Goal: Information Seeking & Learning: Learn about a topic

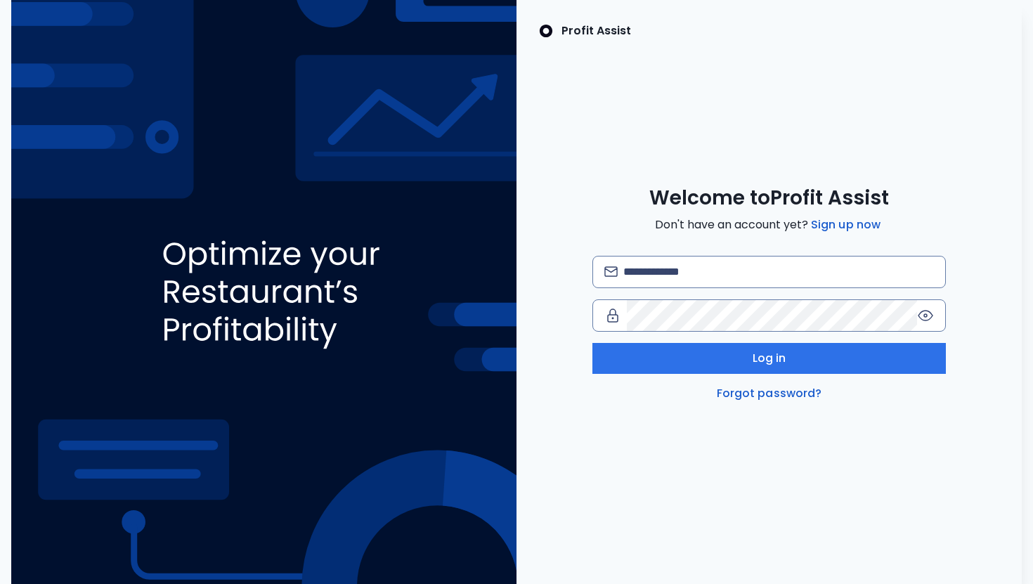
click at [734, 254] on div "Welcome to Profit Assist Don't have an account yet? Sign up now Log in Forgot p…" at bounding box center [769, 294] width 505 height 216
click at [723, 264] on input "email" at bounding box center [778, 272] width 311 height 31
click at [730, 283] on input "email" at bounding box center [778, 272] width 311 height 31
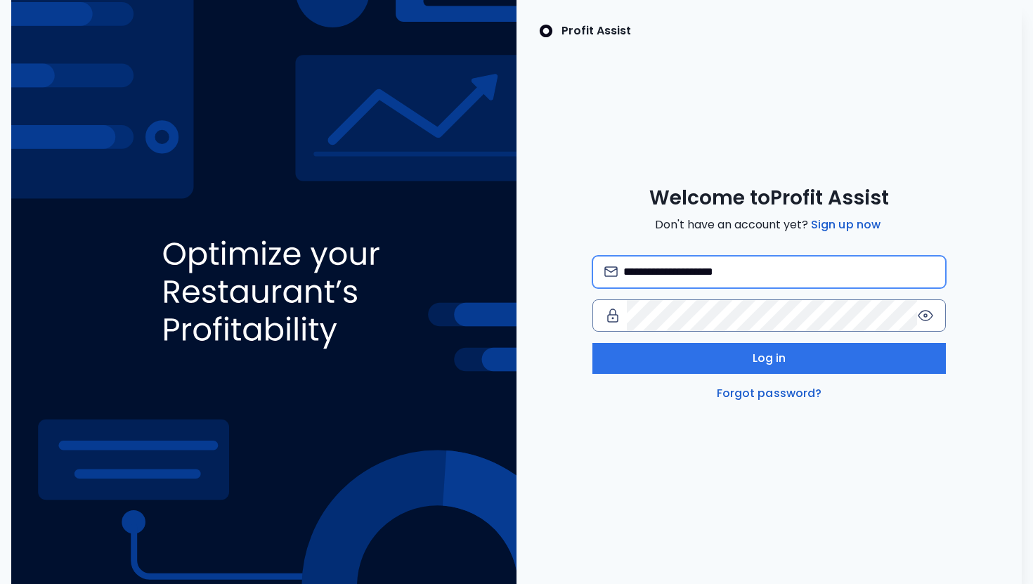
type input "**********"
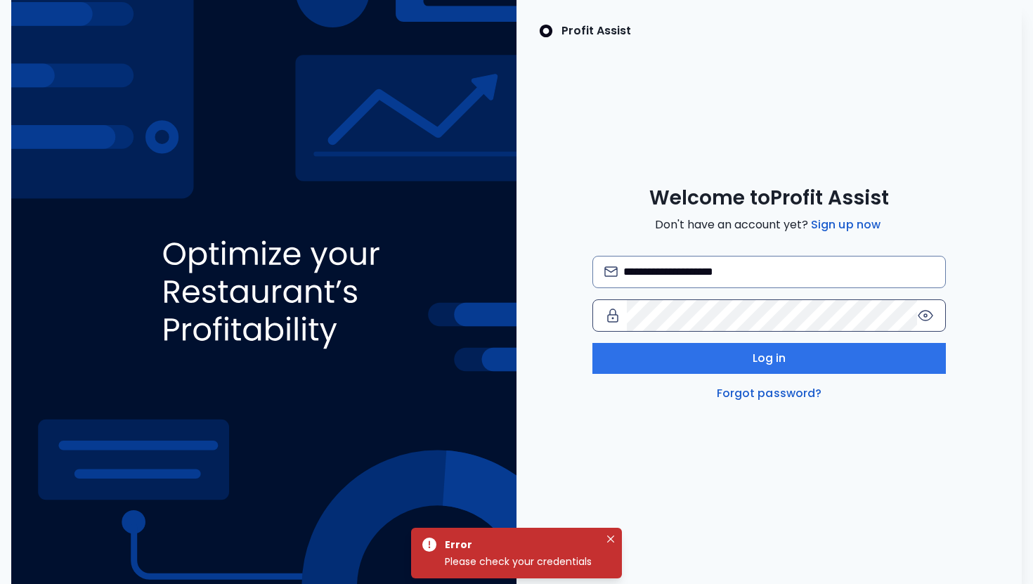
click at [923, 314] on icon at bounding box center [925, 315] width 17 height 17
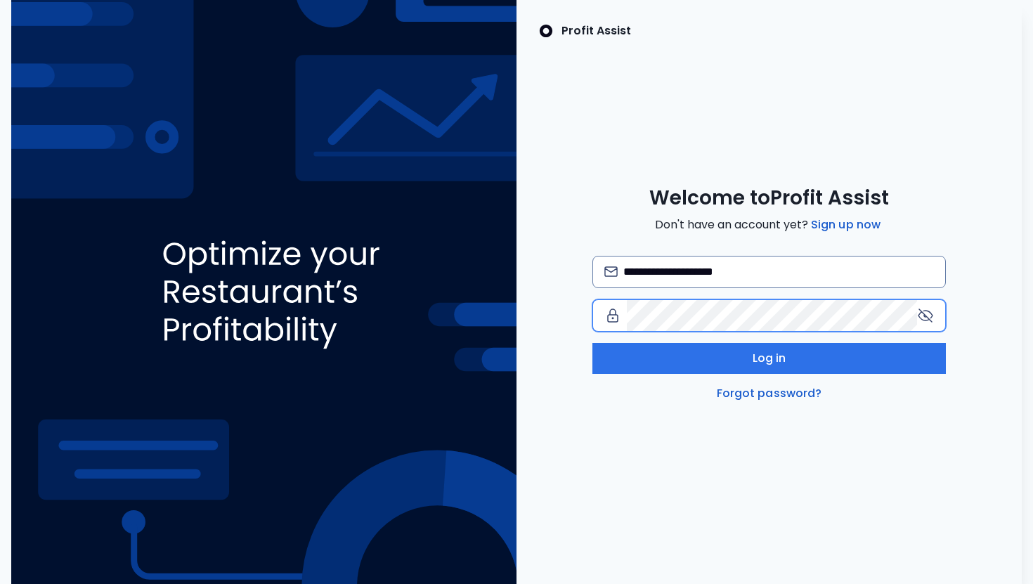
click at [621, 328] on div at bounding box center [770, 315] width 354 height 32
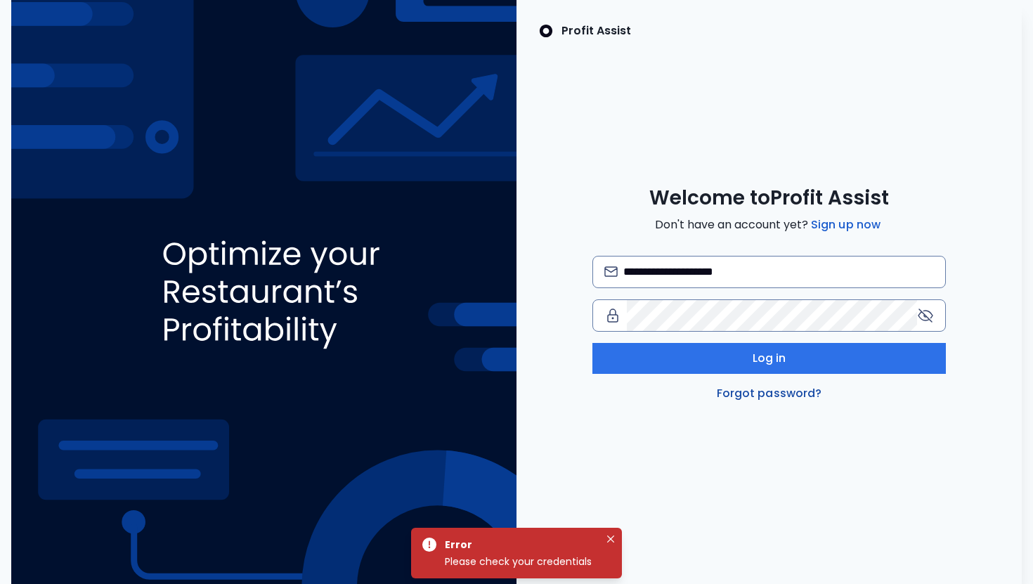
click at [791, 396] on link "Forgot password?" at bounding box center [769, 393] width 111 height 17
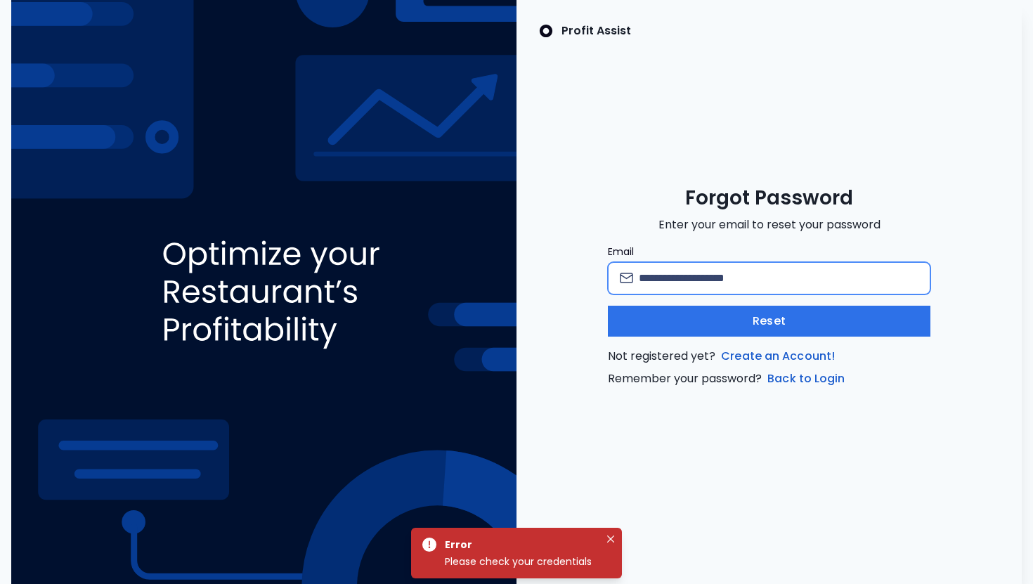
click at [784, 272] on input "Email" at bounding box center [779, 278] width 280 height 31
type input "**********"
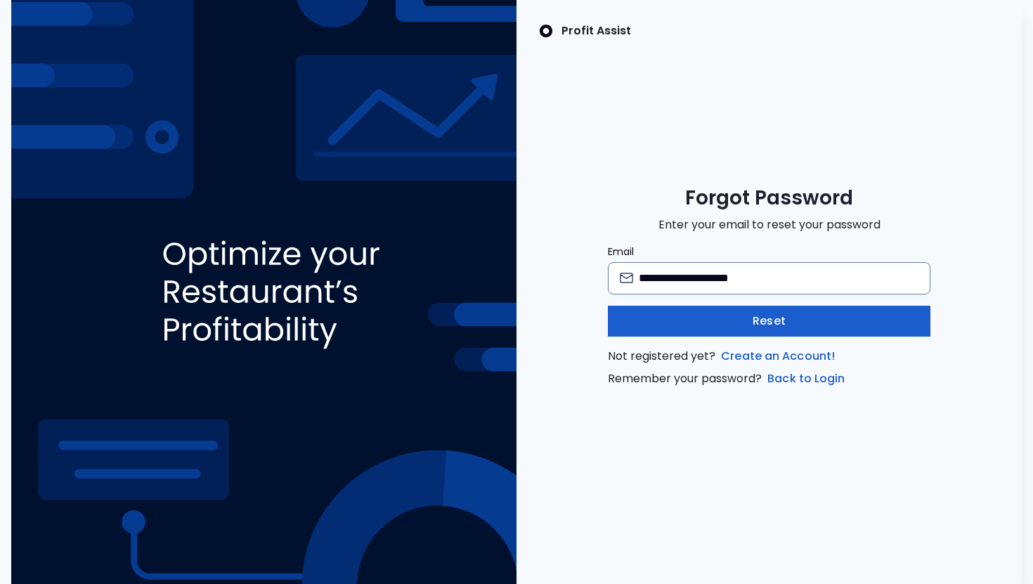
click at [758, 318] on span "Reset" at bounding box center [769, 321] width 33 height 17
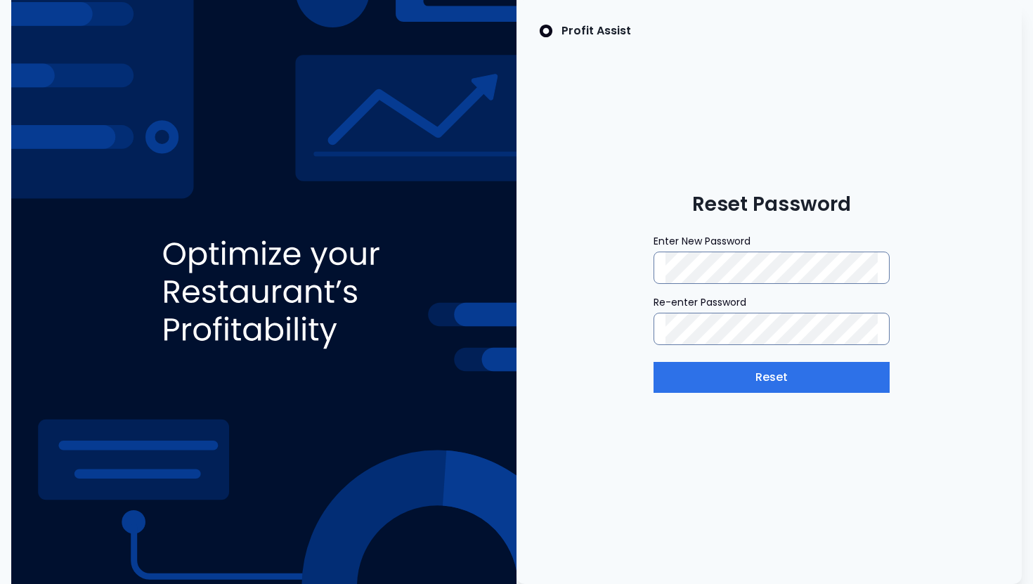
click at [834, 460] on div "Profit Assist Reset Password Enter New Password Re-enter Password Reset" at bounding box center [769, 292] width 505 height 584
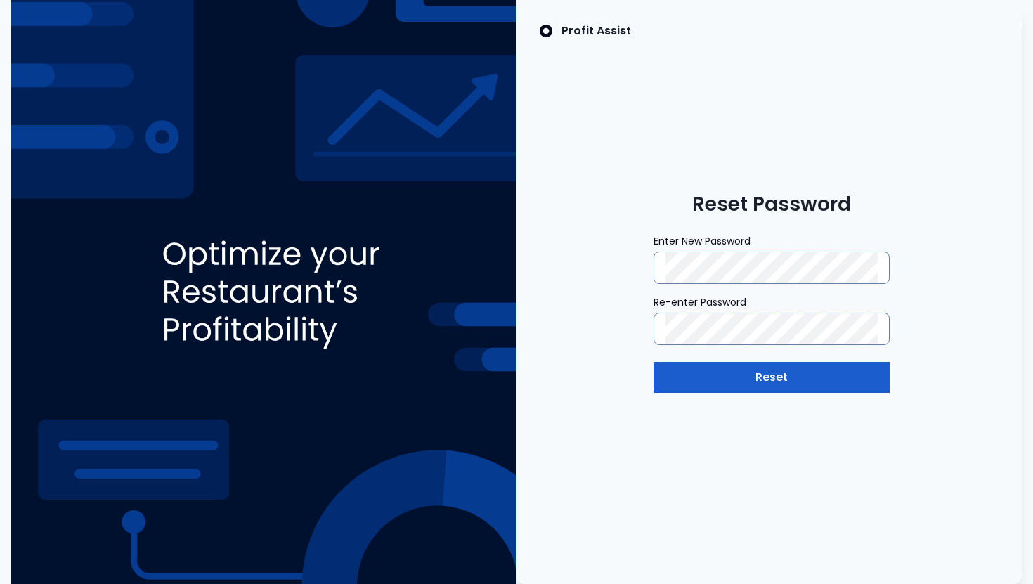
click at [801, 388] on button "Reset" at bounding box center [772, 377] width 236 height 31
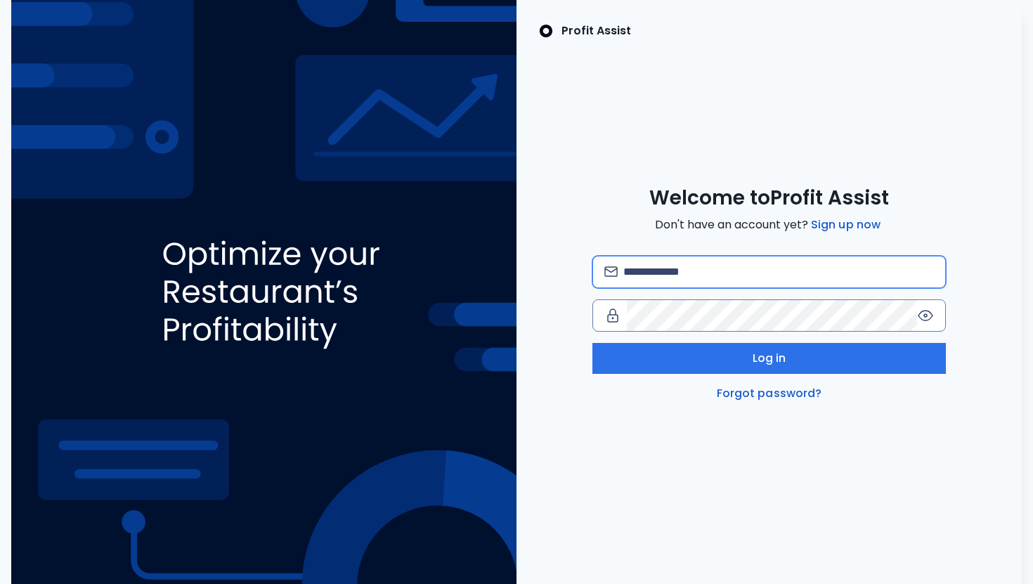
click at [753, 280] on input "email" at bounding box center [778, 272] width 311 height 31
type input "**********"
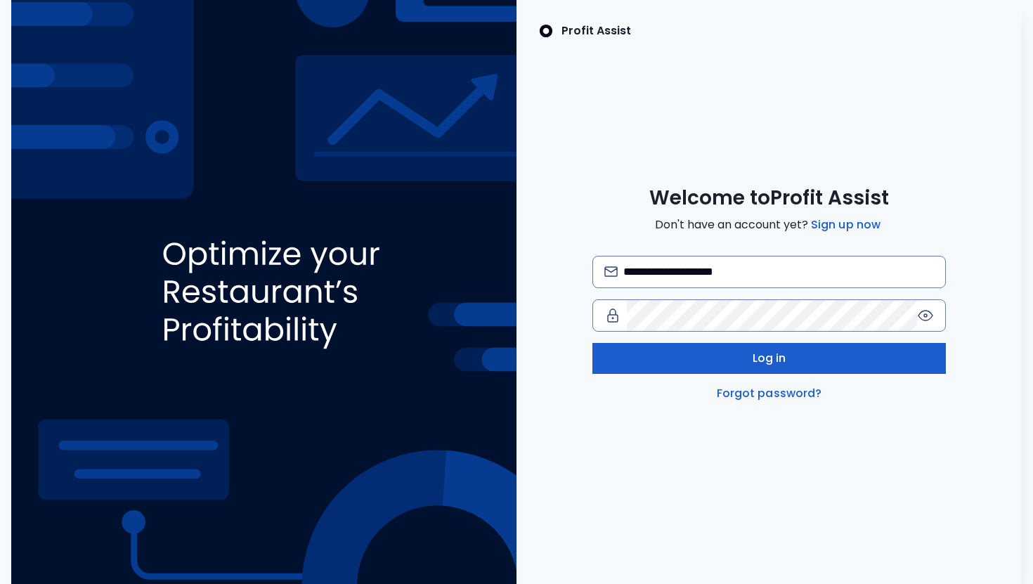
click at [723, 363] on button "Log in" at bounding box center [770, 358] width 354 height 31
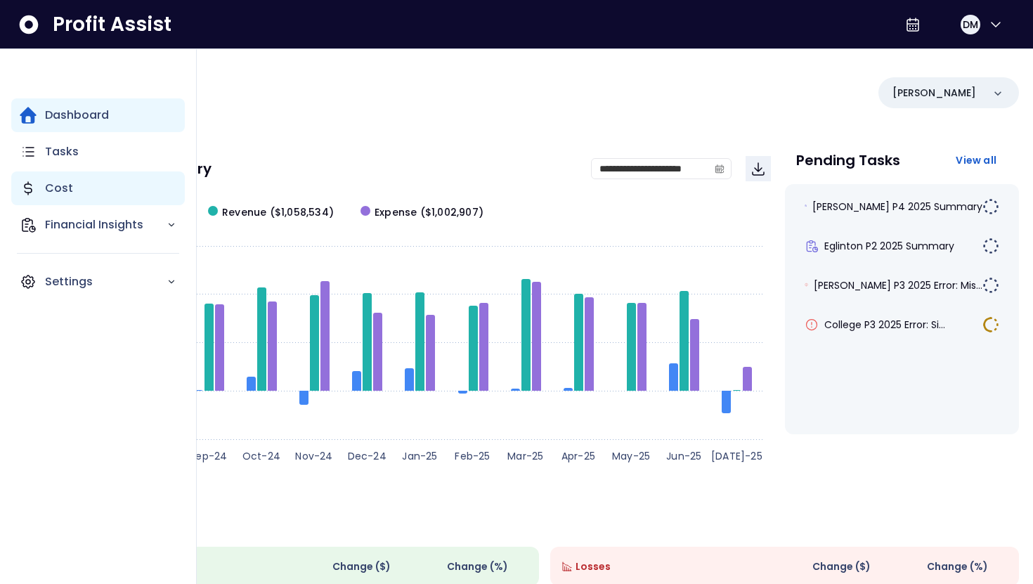
click at [101, 190] on div "Cost" at bounding box center [98, 189] width 174 height 34
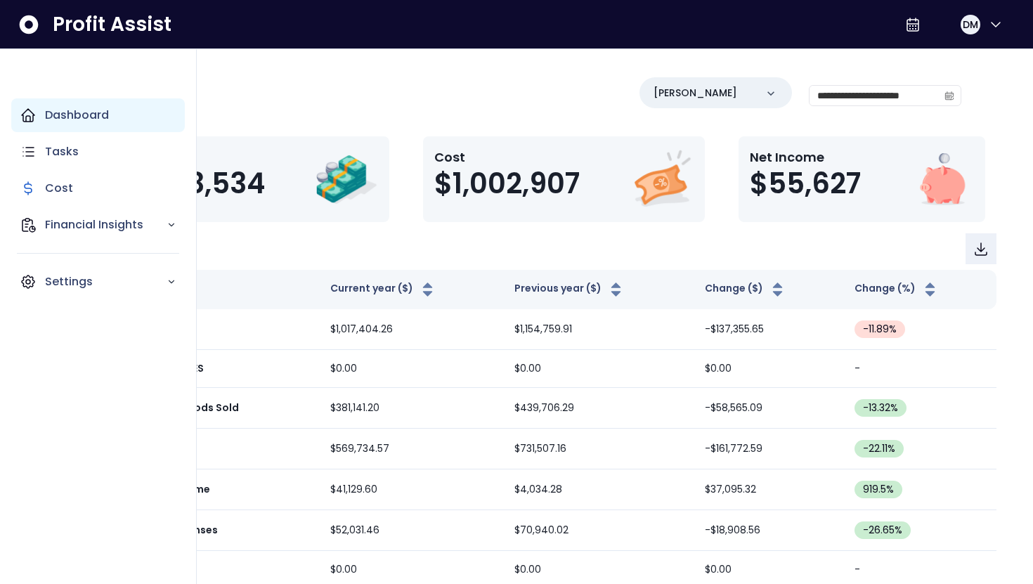
click at [38, 108] on div "Dashboard" at bounding box center [98, 115] width 174 height 34
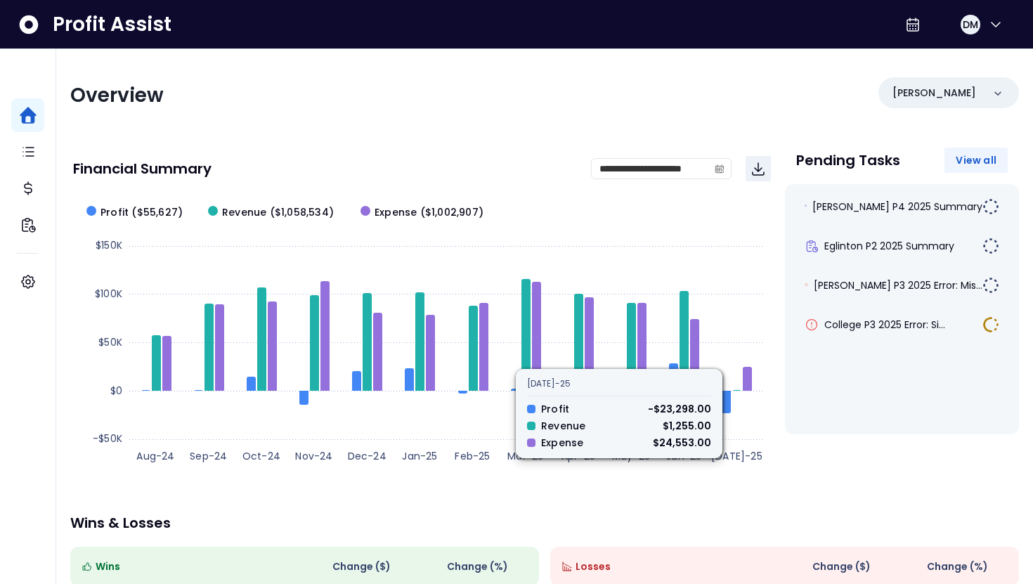
click at [988, 164] on span "View all" at bounding box center [976, 160] width 41 height 14
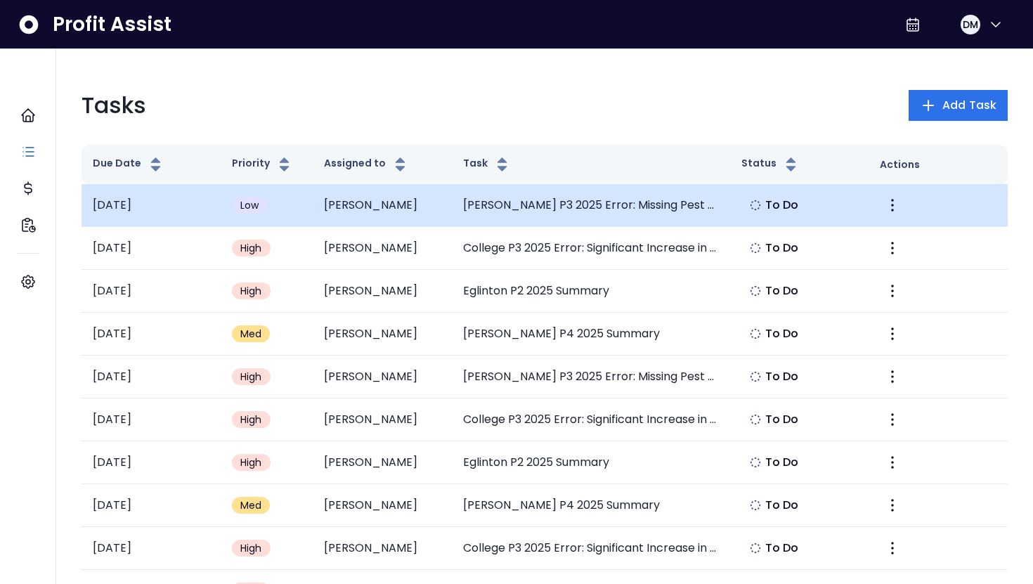
click at [437, 204] on td "Justin" at bounding box center [382, 205] width 139 height 43
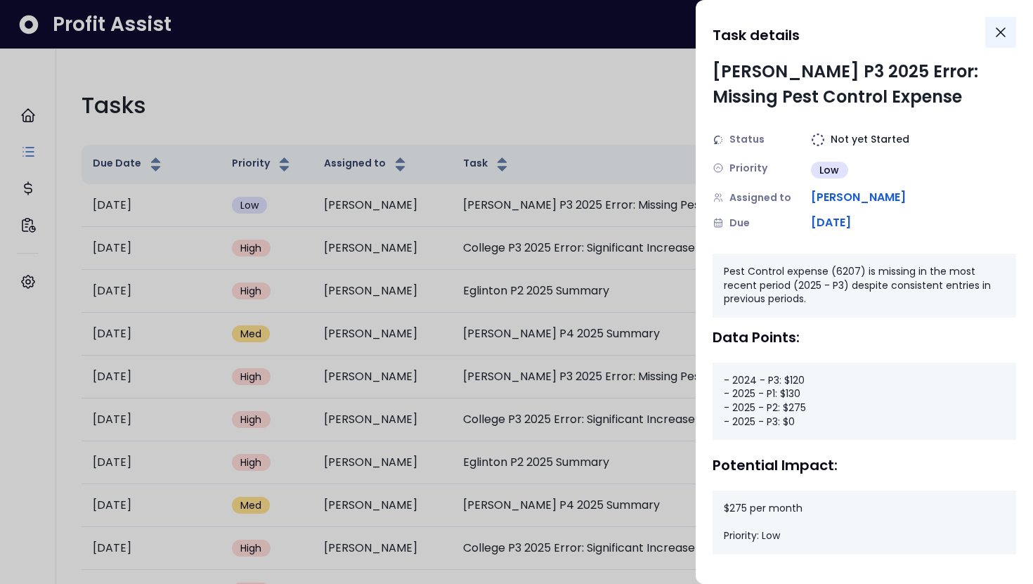
click at [995, 25] on icon "Close" at bounding box center [1001, 32] width 17 height 17
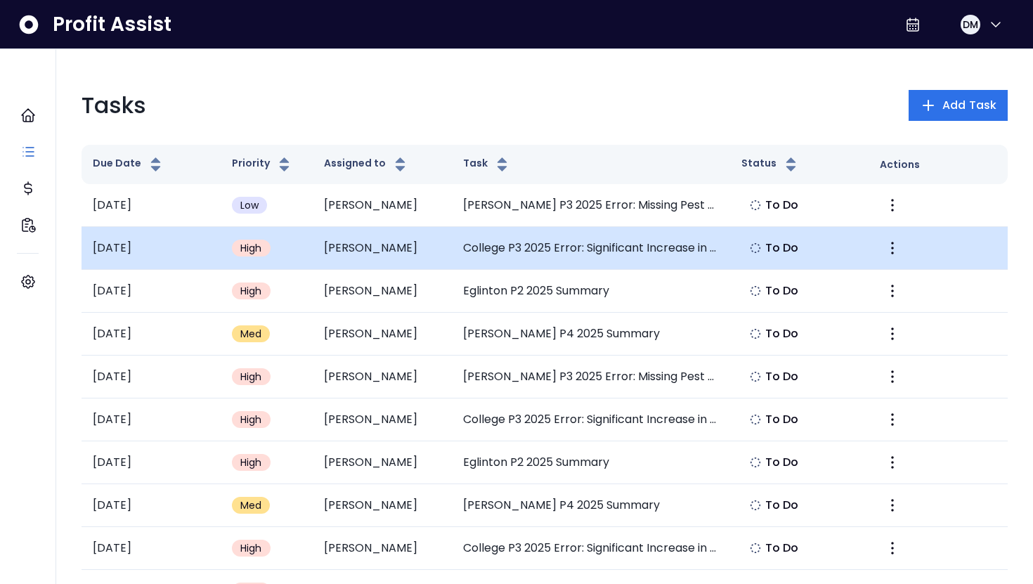
click at [310, 253] on td "High" at bounding box center [267, 248] width 93 height 43
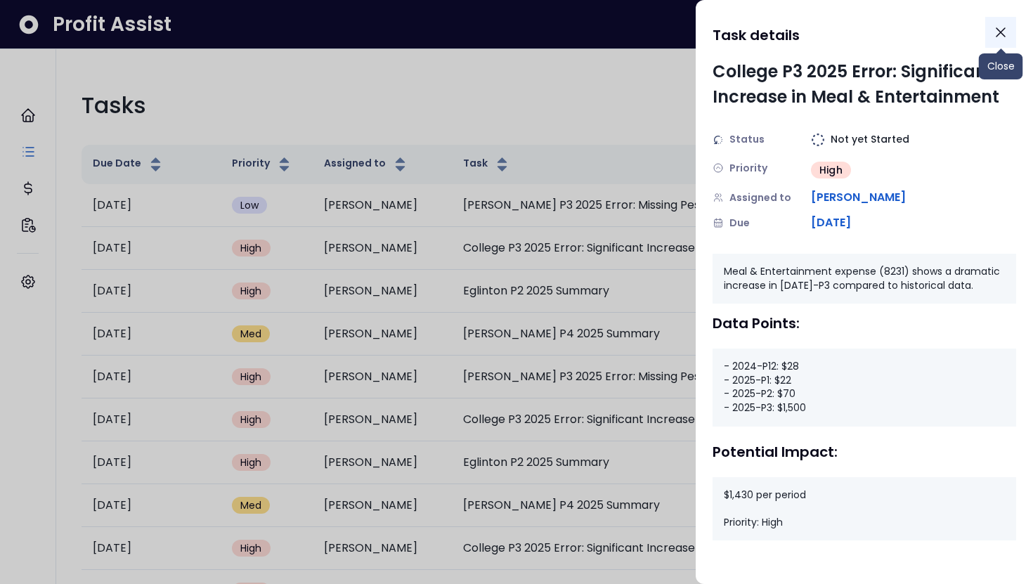
click at [1002, 31] on icon "Close" at bounding box center [1001, 32] width 17 height 17
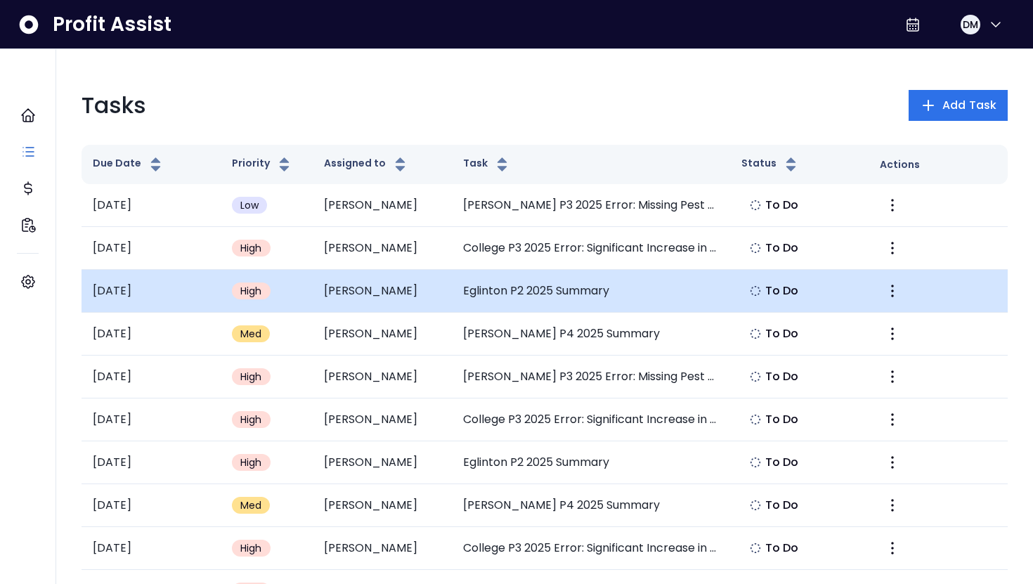
click at [418, 292] on td "Justin" at bounding box center [382, 291] width 139 height 43
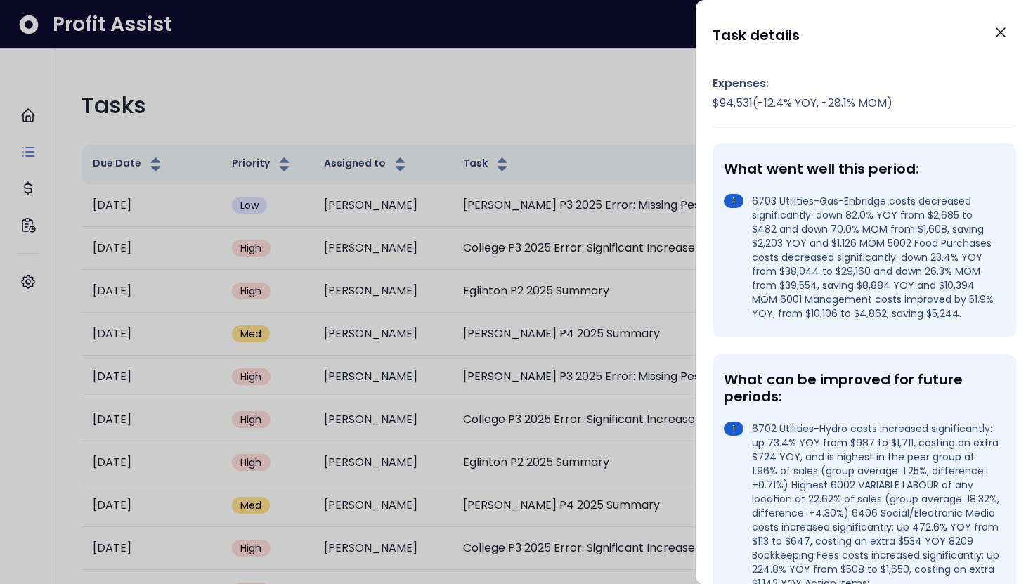
scroll to position [299, 0]
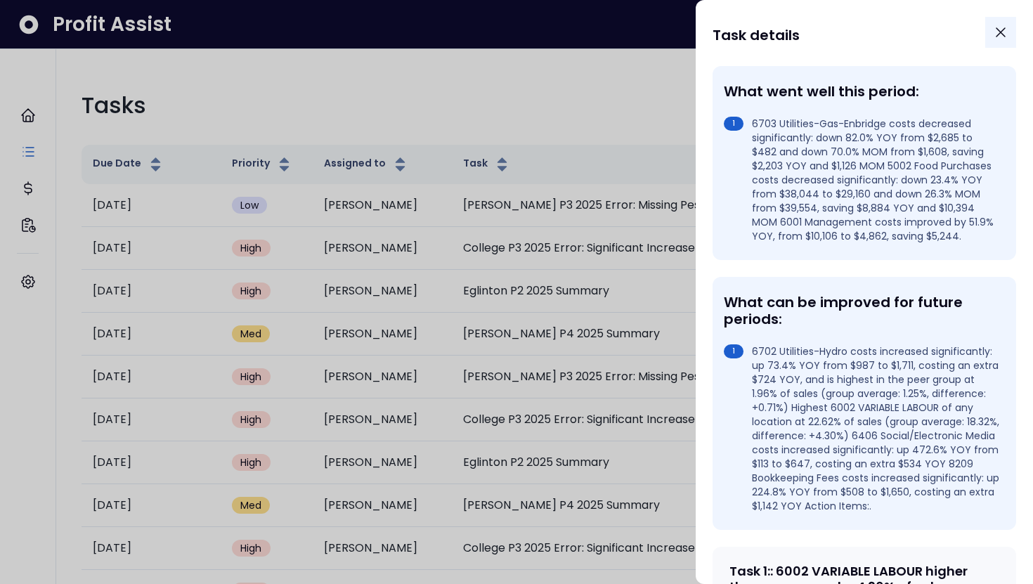
click at [1005, 32] on icon "Close" at bounding box center [1001, 32] width 17 height 17
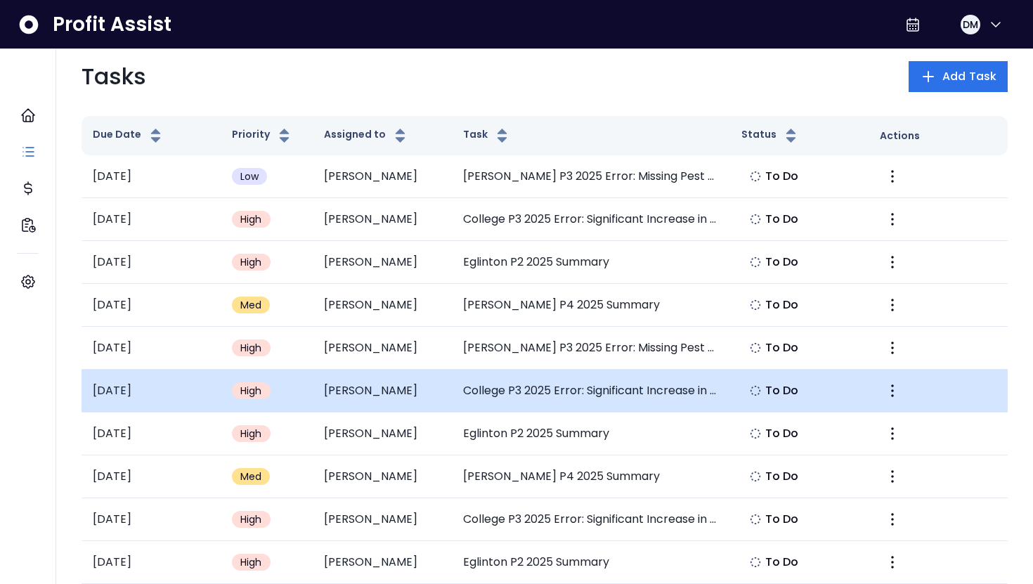
scroll to position [0, 0]
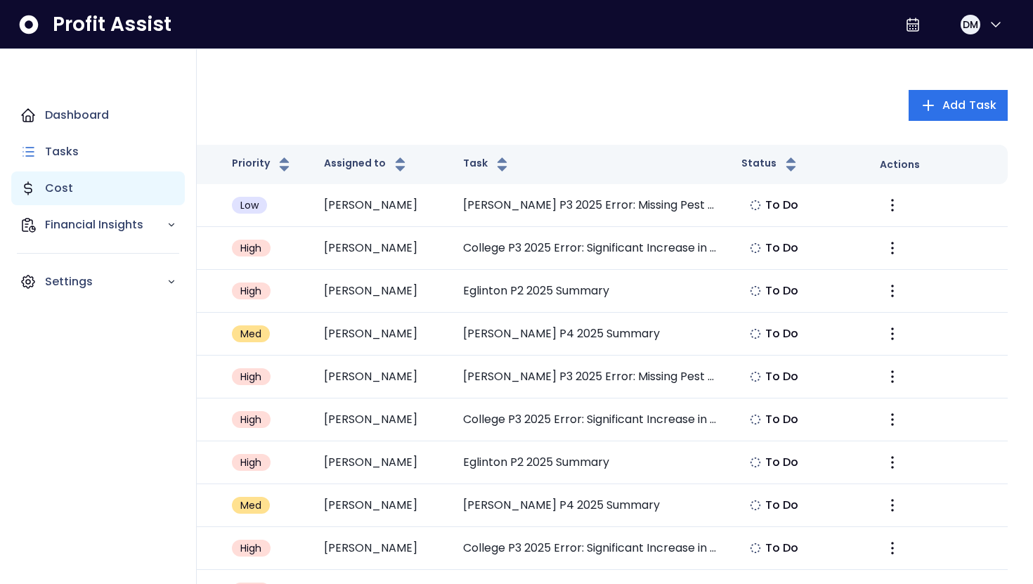
click at [67, 183] on p "Cost" at bounding box center [59, 188] width 28 height 17
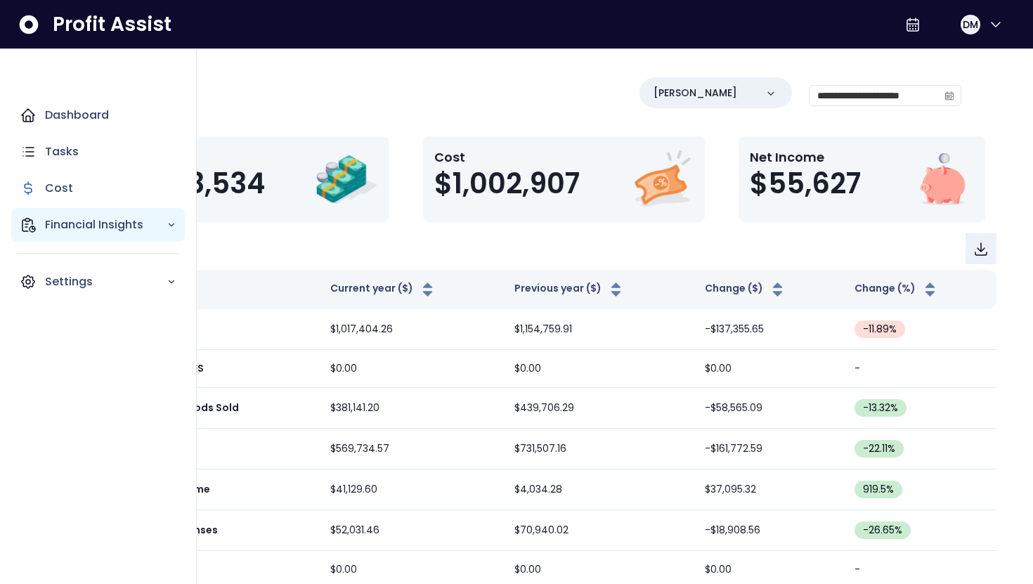
click at [87, 216] on p "Financial Insights" at bounding box center [106, 224] width 122 height 17
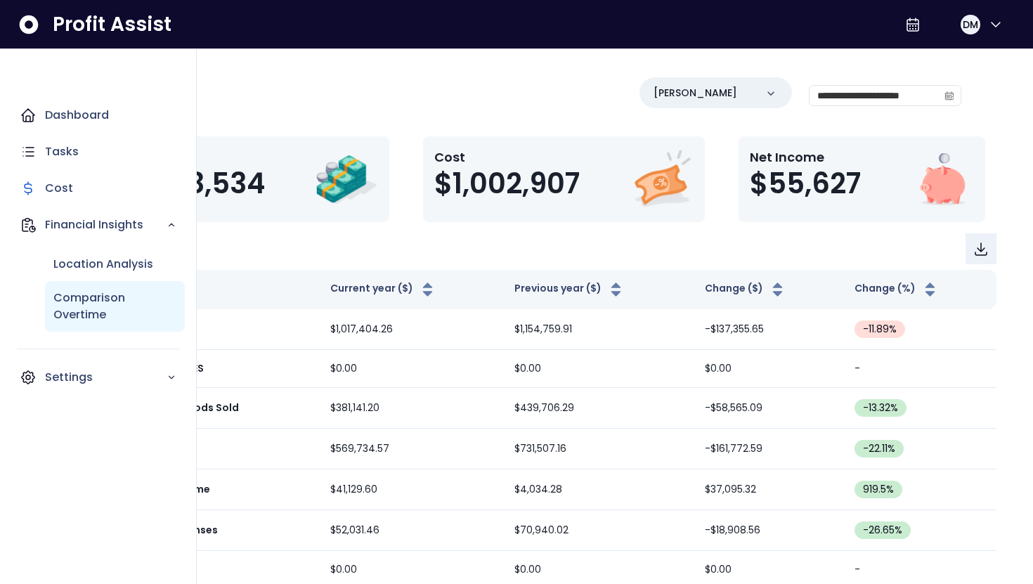
click at [108, 309] on p "Comparison Overtime" at bounding box center [114, 307] width 123 height 34
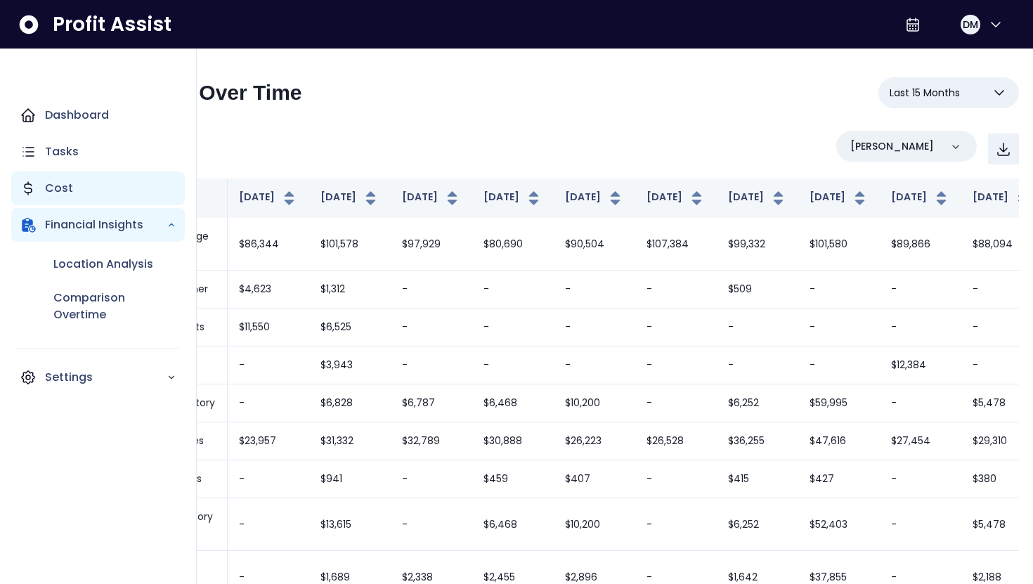
click at [65, 181] on p "Cost" at bounding box center [59, 188] width 28 height 17
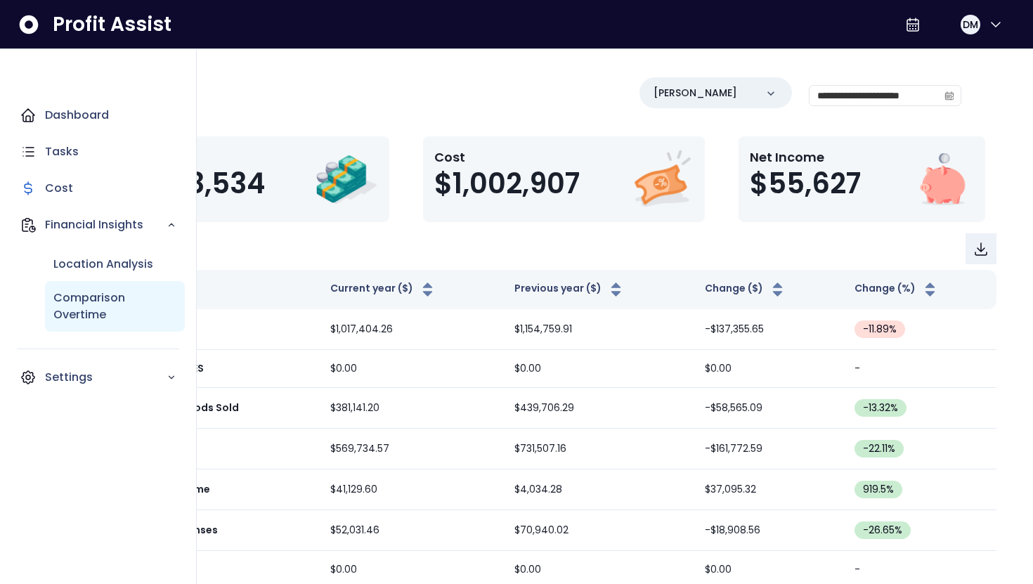
click at [84, 284] on div "Comparison Overtime" at bounding box center [115, 306] width 140 height 51
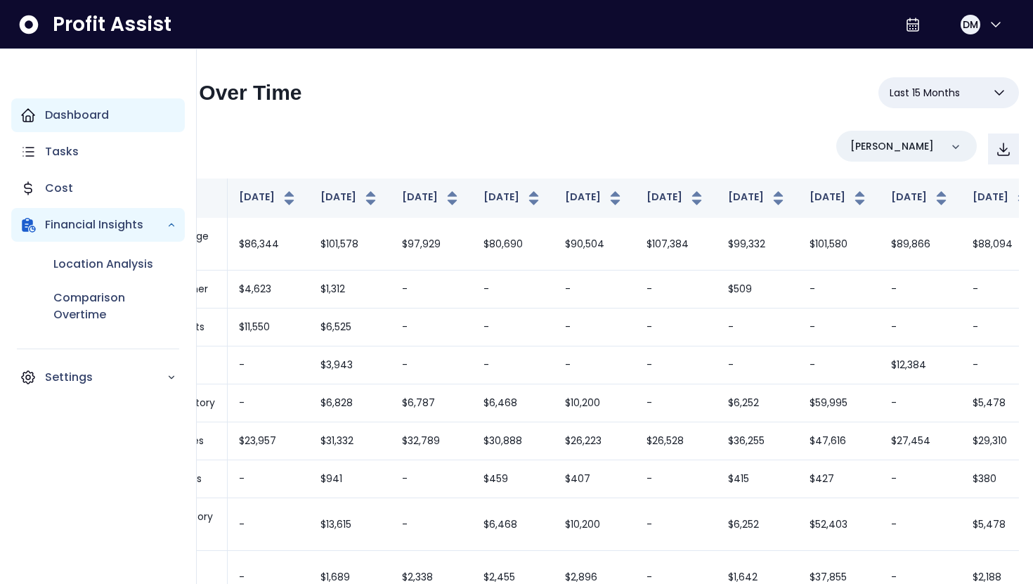
click at [54, 115] on p "Dashboard" at bounding box center [77, 115] width 64 height 17
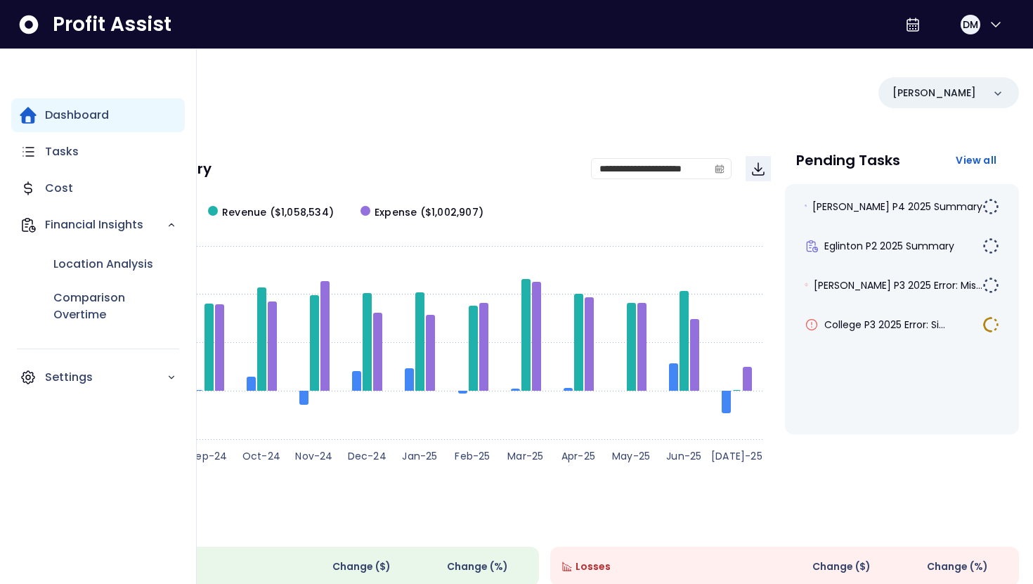
click at [90, 119] on p "Dashboard" at bounding box center [77, 115] width 64 height 17
click at [81, 161] on div "Tasks" at bounding box center [98, 152] width 174 height 34
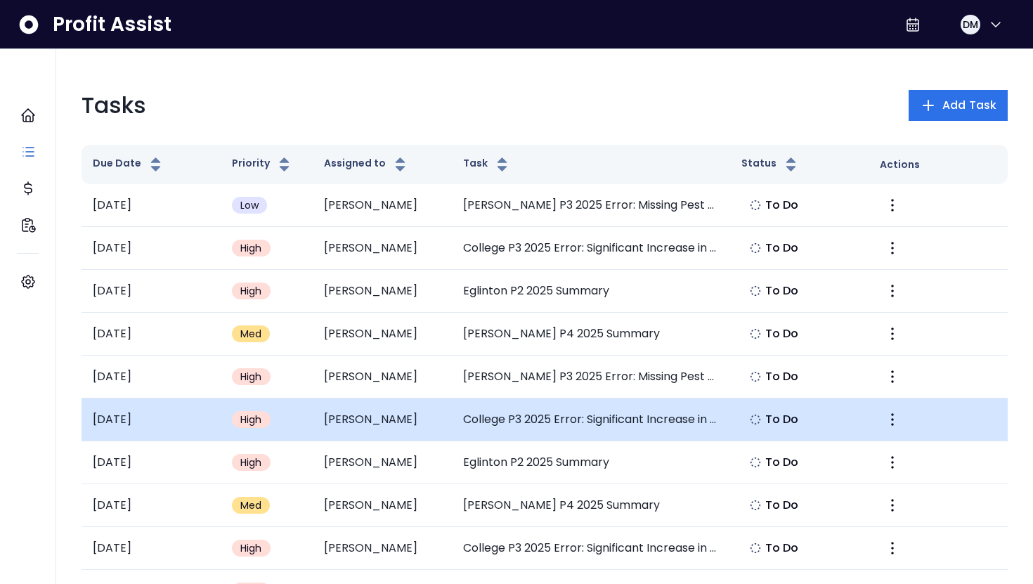
click at [363, 406] on td "Scott" at bounding box center [382, 420] width 139 height 43
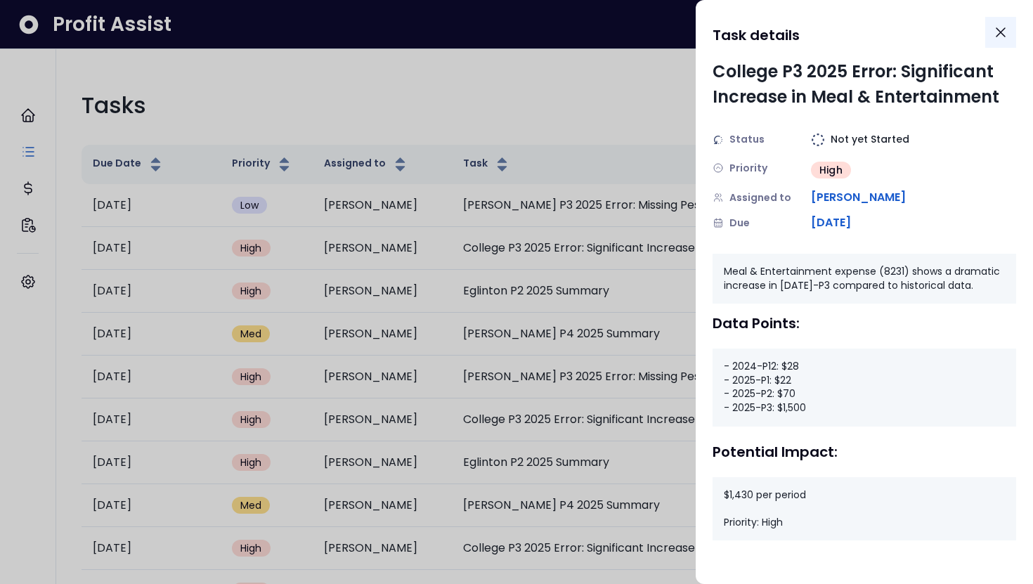
click at [1000, 36] on icon "Close" at bounding box center [1001, 32] width 17 height 17
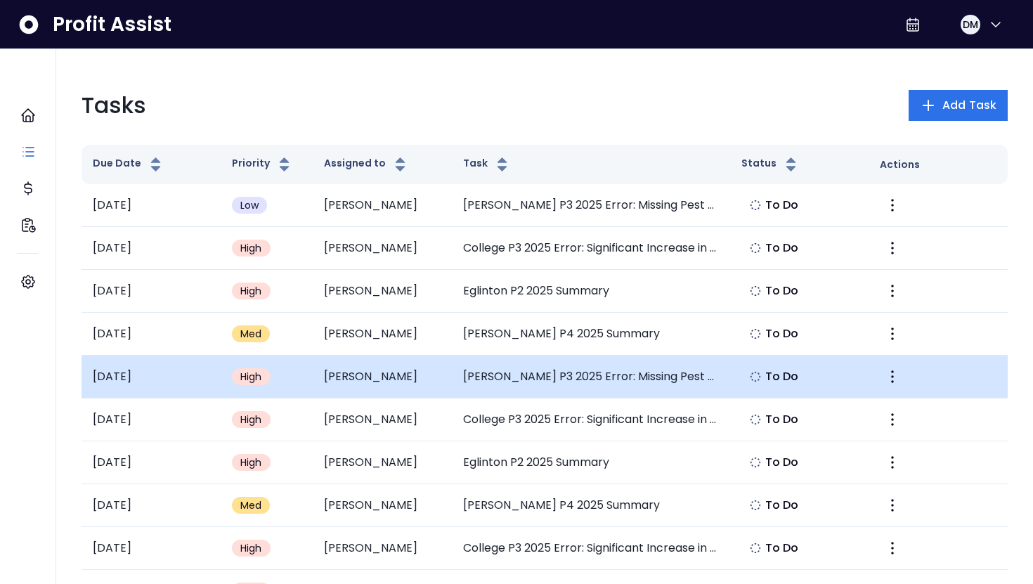
click at [394, 373] on td "Scott" at bounding box center [382, 377] width 139 height 43
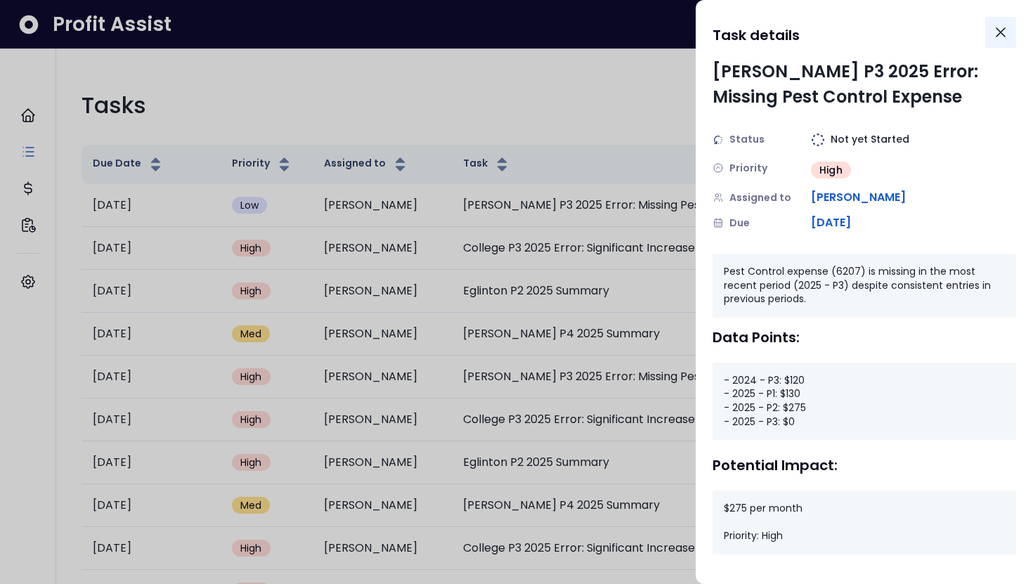
click at [1004, 25] on icon "Close" at bounding box center [1001, 32] width 17 height 17
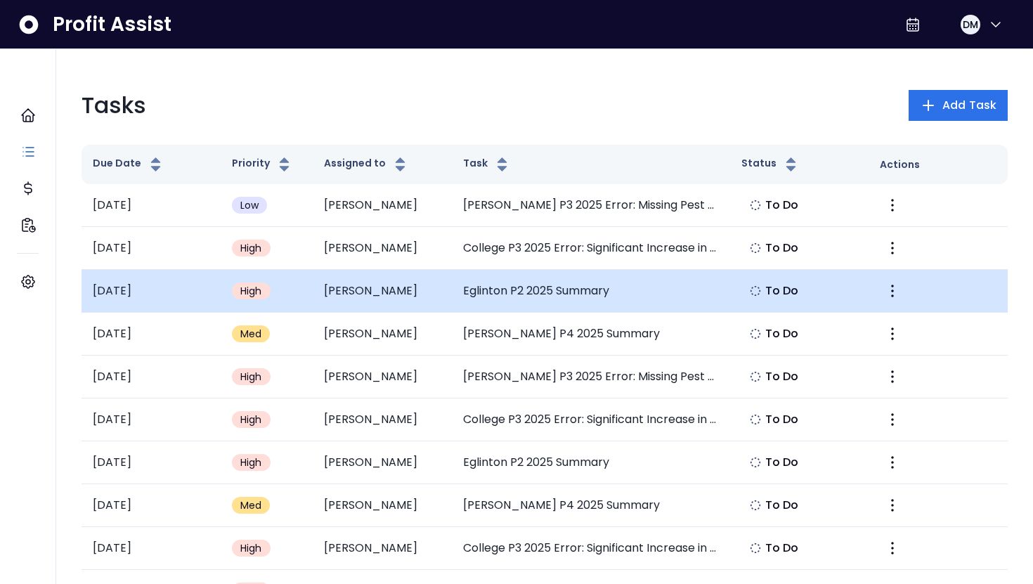
click at [386, 302] on td "Justin" at bounding box center [382, 291] width 139 height 43
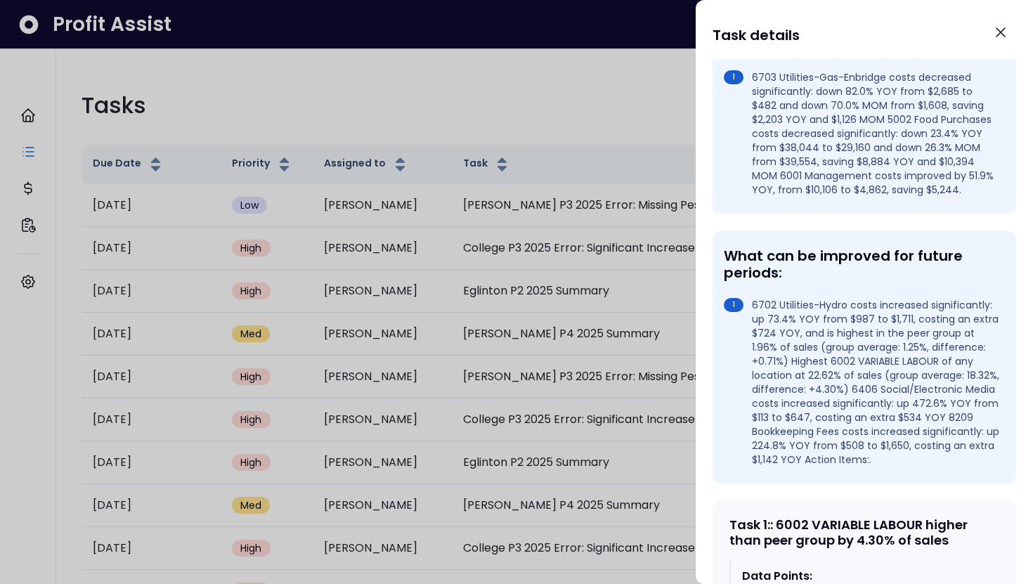
scroll to position [346, 0]
click at [1004, 28] on icon "Close" at bounding box center [1001, 32] width 8 height 8
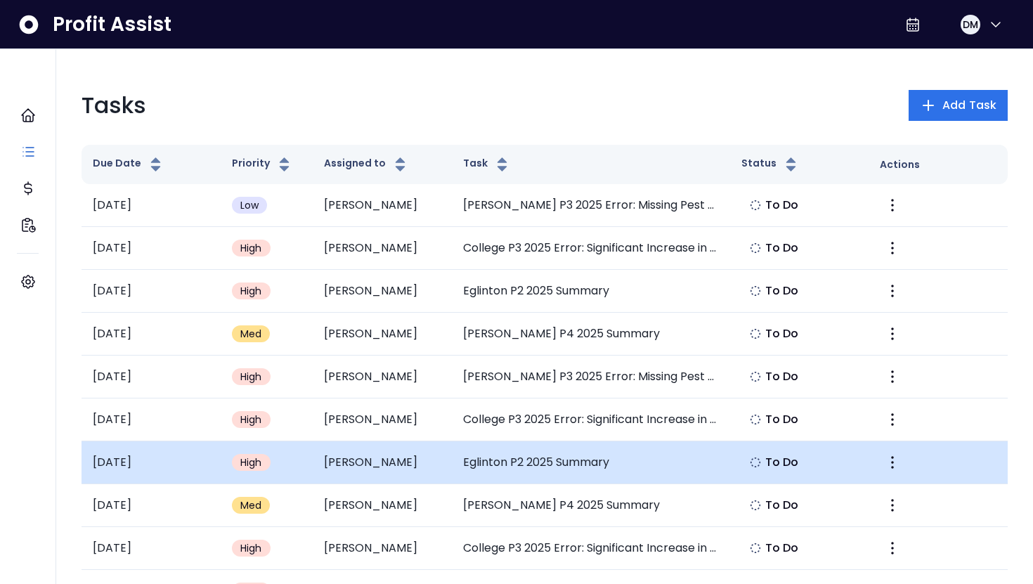
click at [377, 455] on td "Scott" at bounding box center [382, 462] width 139 height 43
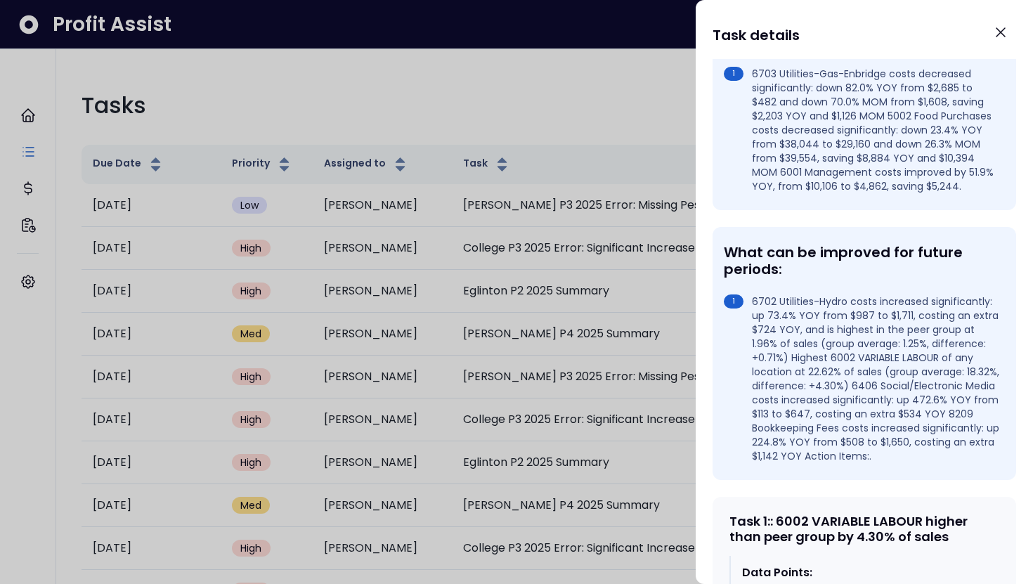
scroll to position [353, 0]
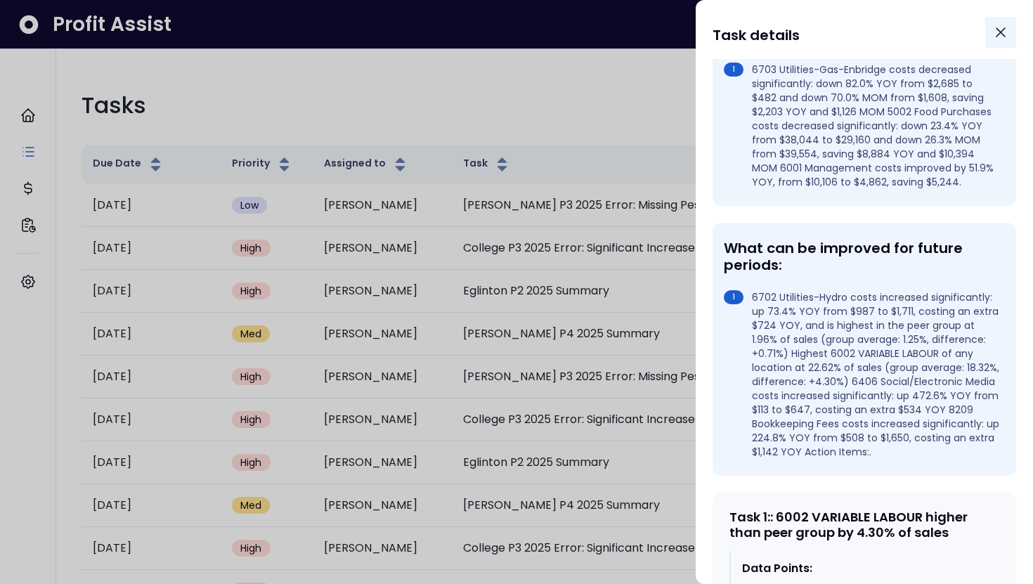
click at [1008, 26] on icon "Close" at bounding box center [1001, 32] width 17 height 17
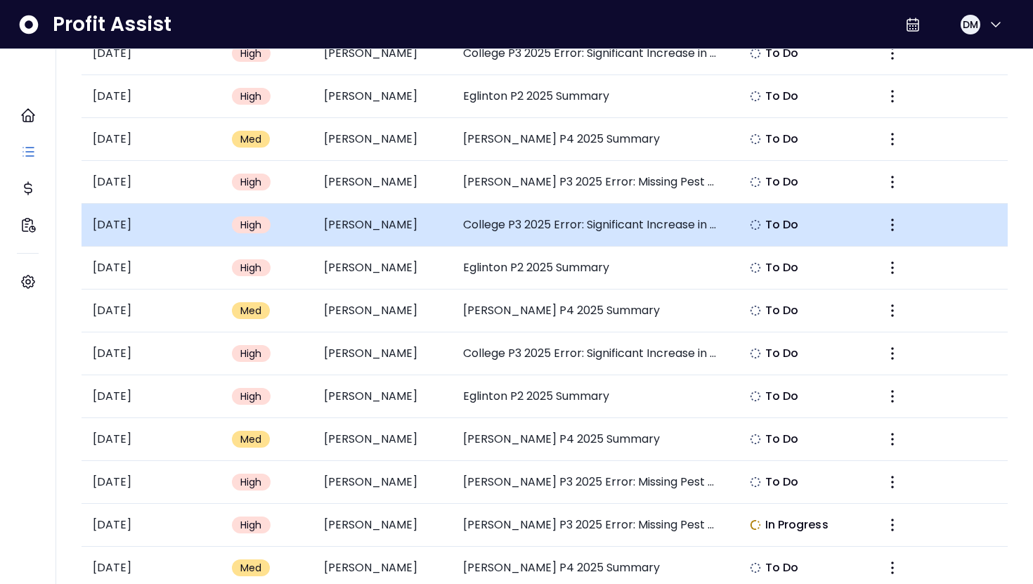
scroll to position [197, 0]
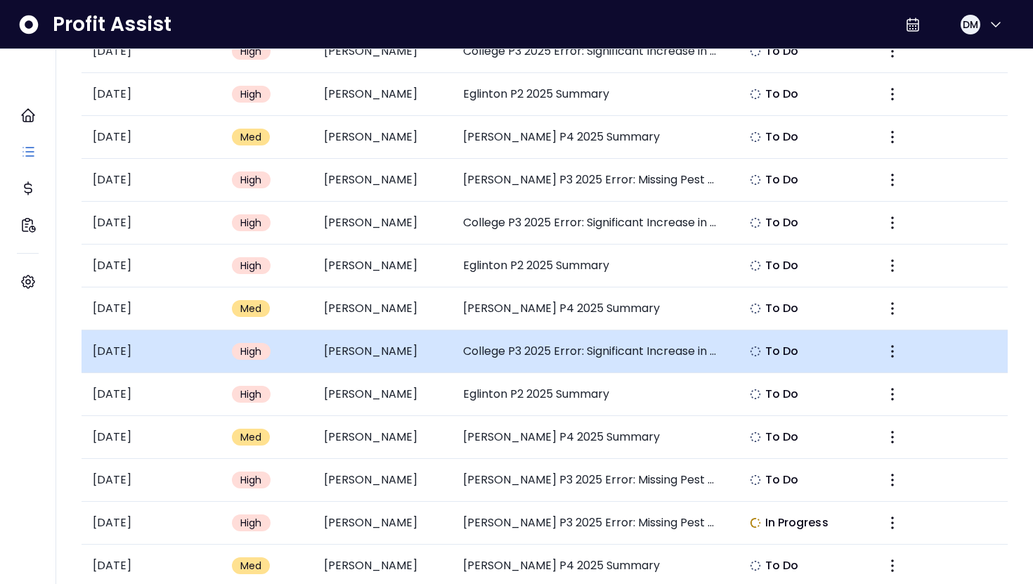
click at [435, 354] on td "Harrison" at bounding box center [382, 351] width 139 height 43
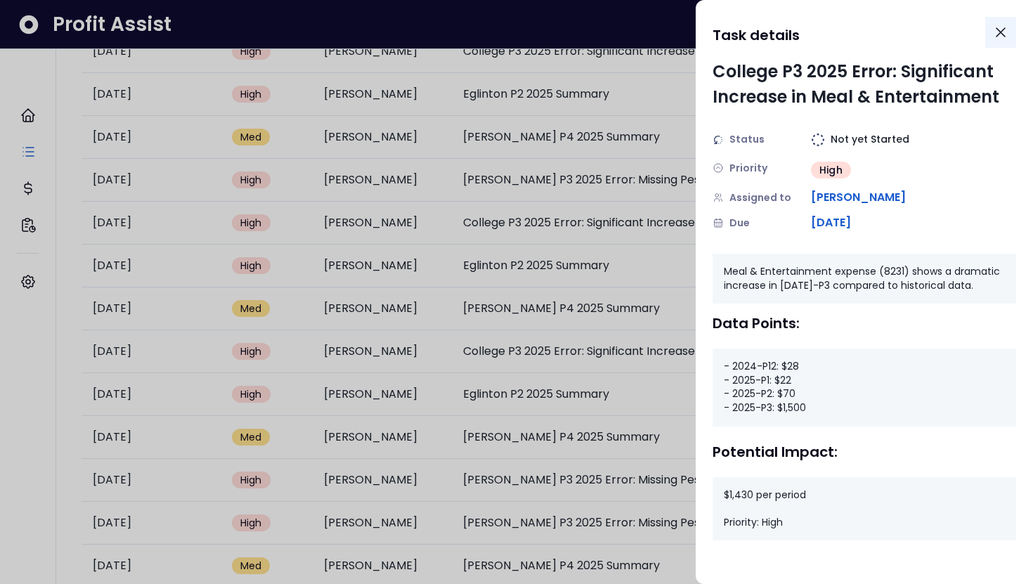
click at [1005, 34] on icon "Close" at bounding box center [1001, 32] width 17 height 17
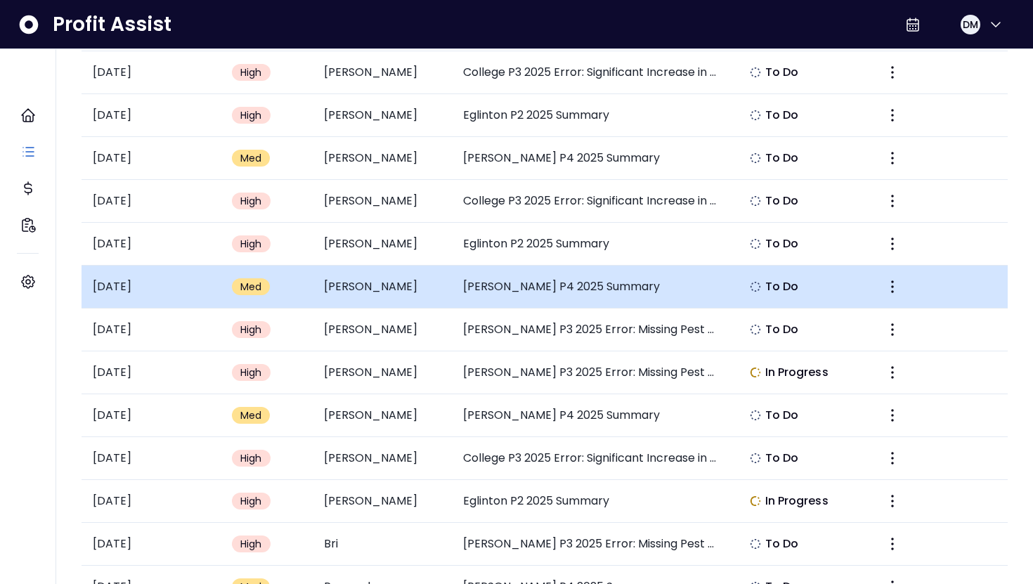
scroll to position [363, 0]
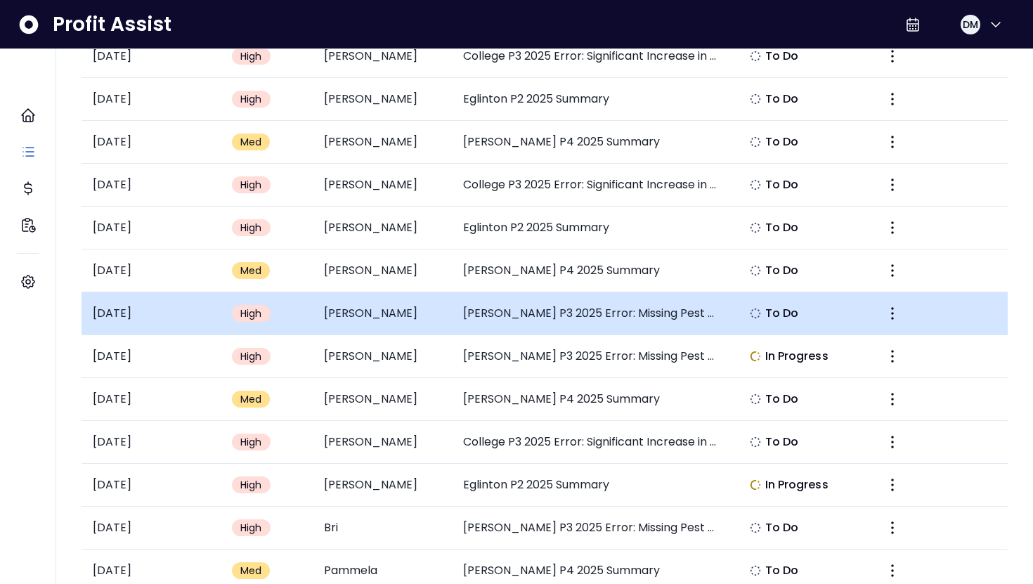
click at [401, 317] on td "Harrison" at bounding box center [382, 313] width 139 height 43
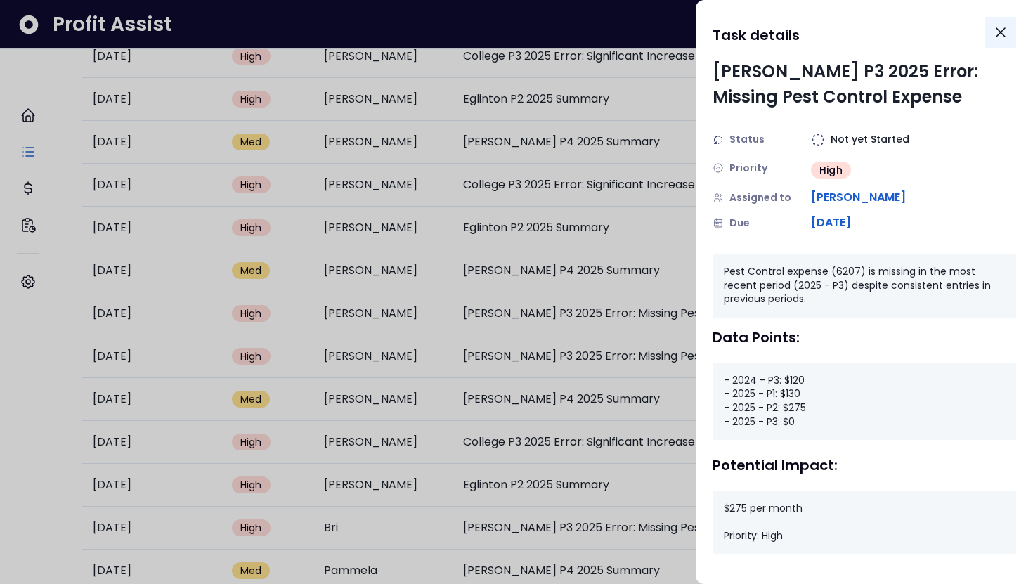
click at [1001, 32] on icon "Close" at bounding box center [1001, 32] width 8 height 8
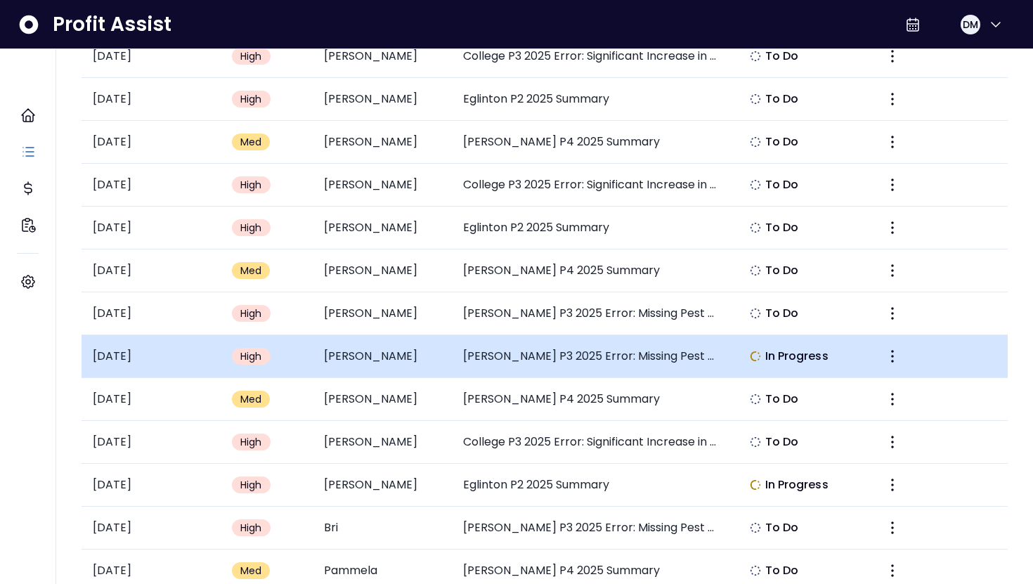
click at [402, 351] on td "Stephanie" at bounding box center [382, 356] width 139 height 43
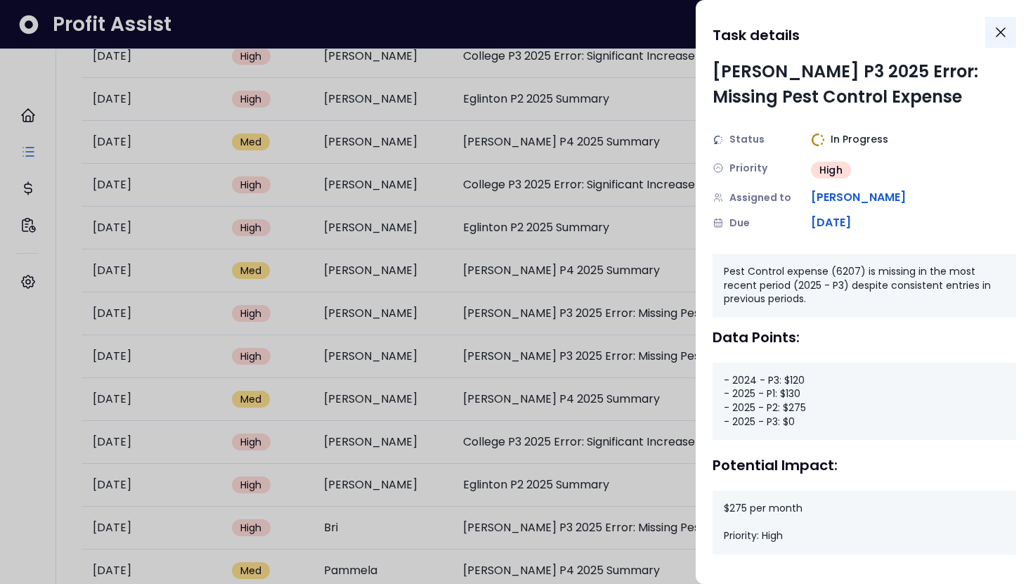
click at [1000, 33] on icon "Close" at bounding box center [1001, 32] width 17 height 17
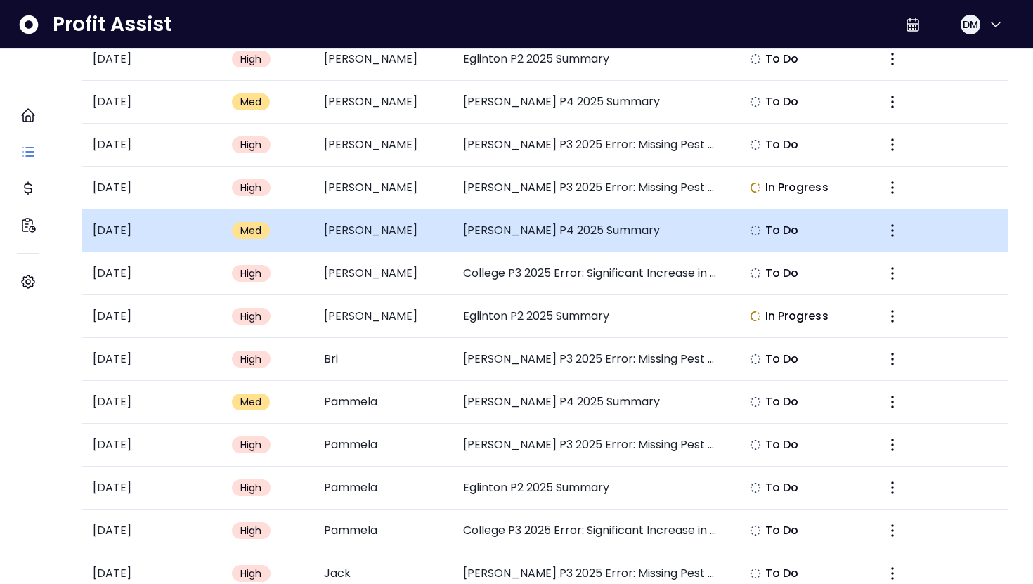
scroll to position [534, 0]
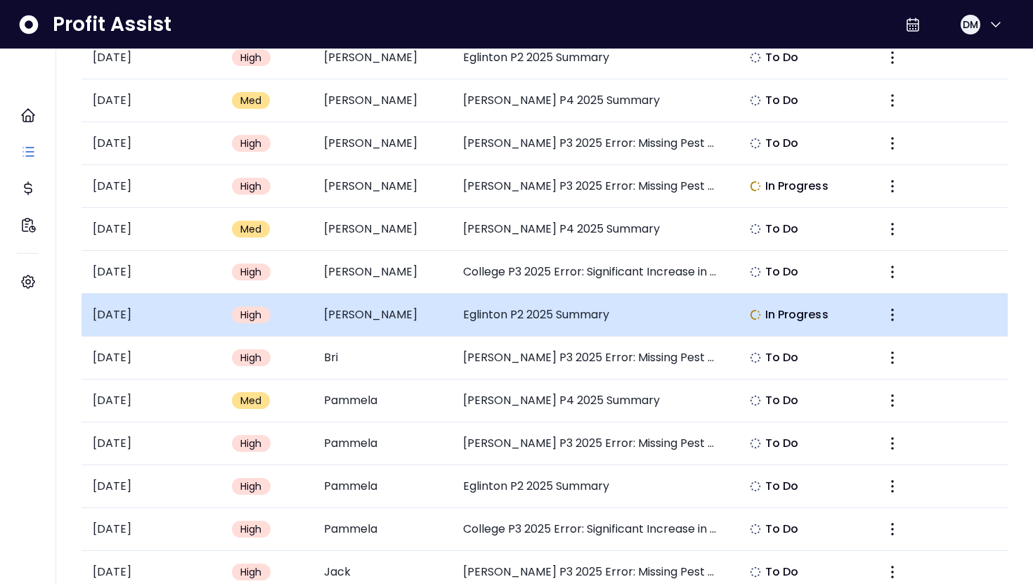
click at [443, 321] on td "Harrison" at bounding box center [382, 315] width 139 height 43
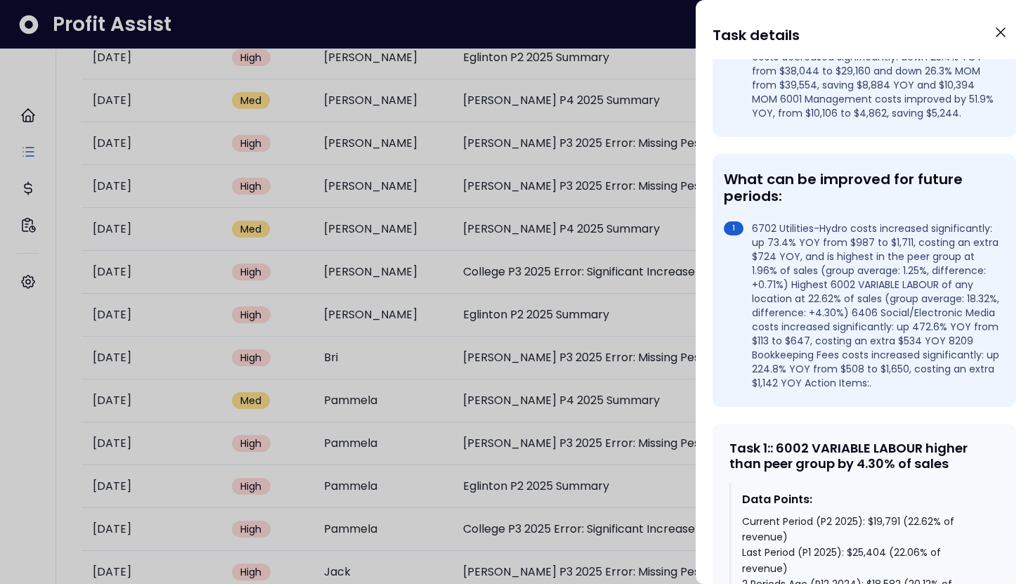
scroll to position [498, 0]
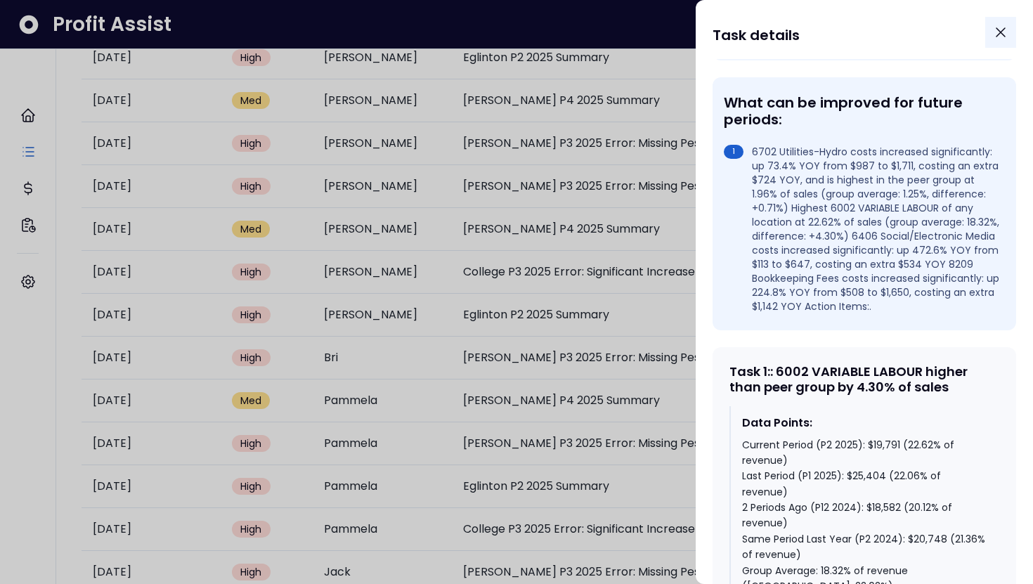
click at [1009, 34] on icon "Close" at bounding box center [1001, 32] width 17 height 17
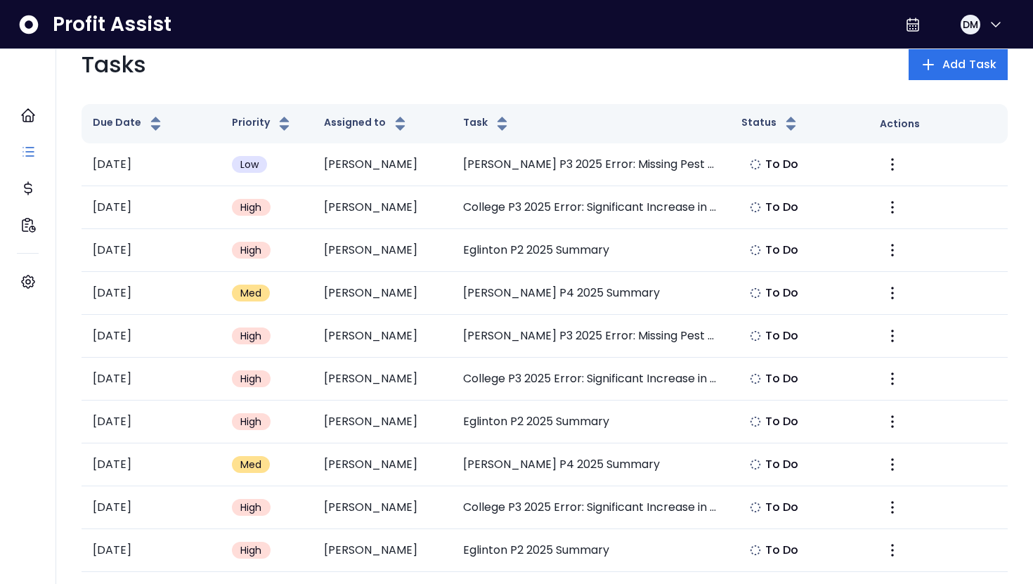
scroll to position [0, 0]
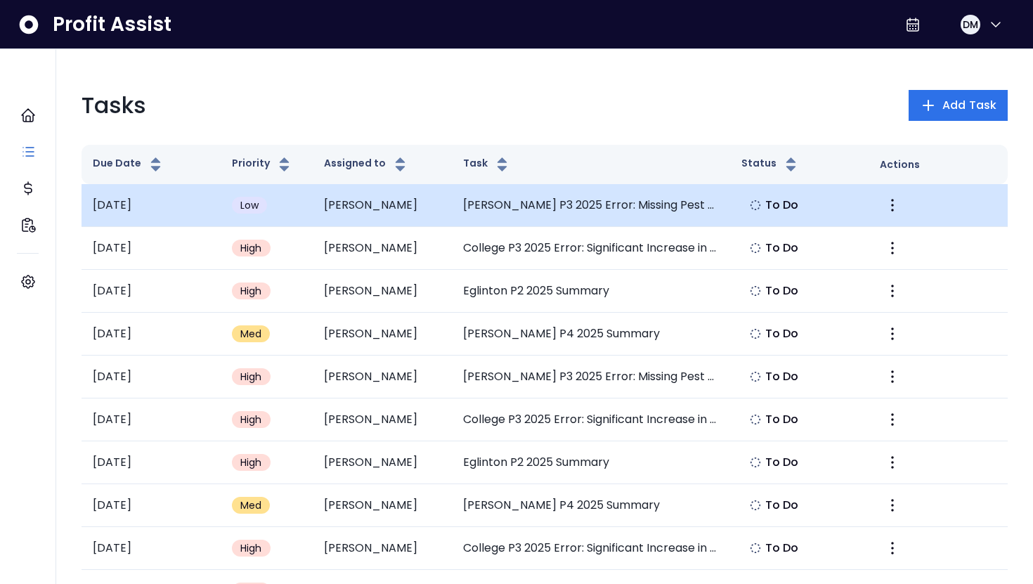
click at [486, 216] on td "Duncan P3 2025 Error: Missing Pest Control Expense" at bounding box center [591, 205] width 278 height 43
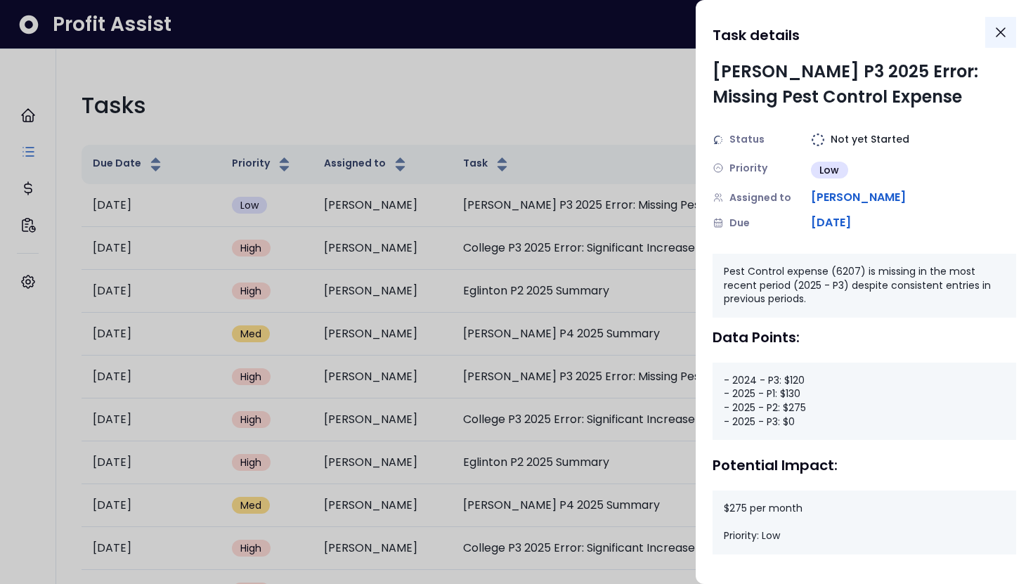
click at [1003, 30] on icon "Close" at bounding box center [1001, 32] width 8 height 8
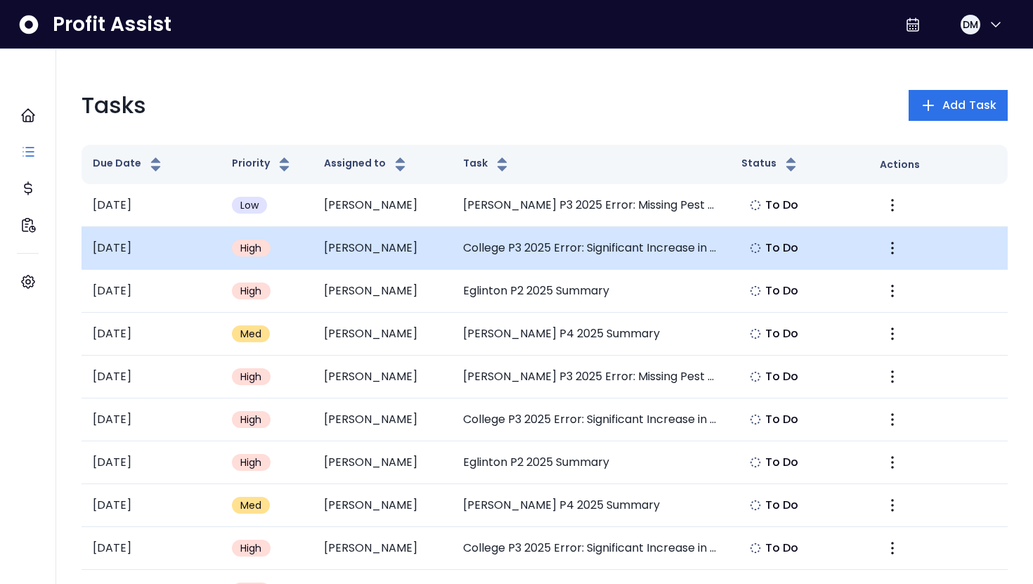
click at [434, 266] on td "Justin" at bounding box center [382, 248] width 139 height 43
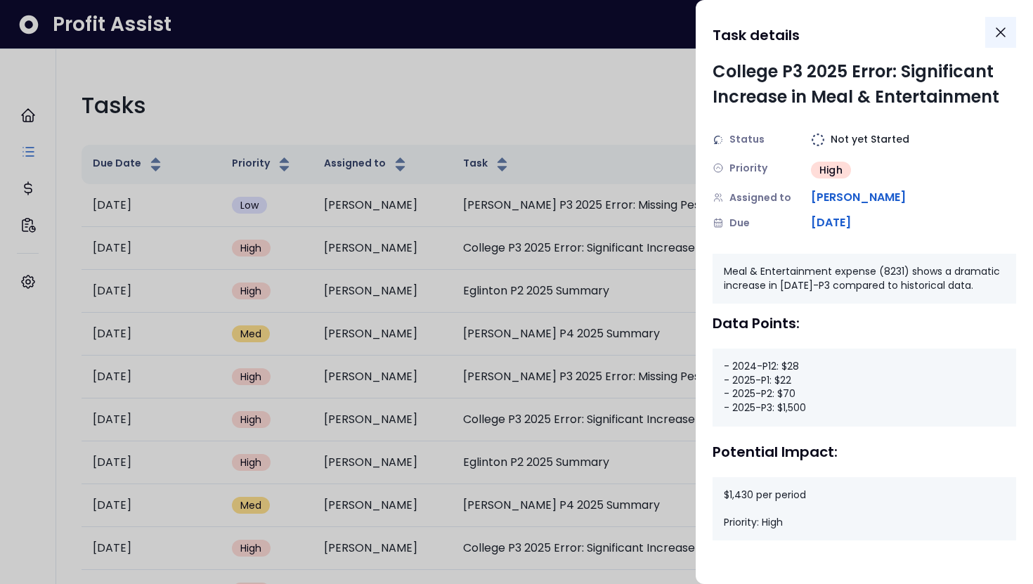
click at [1002, 39] on icon "Close" at bounding box center [1001, 32] width 17 height 17
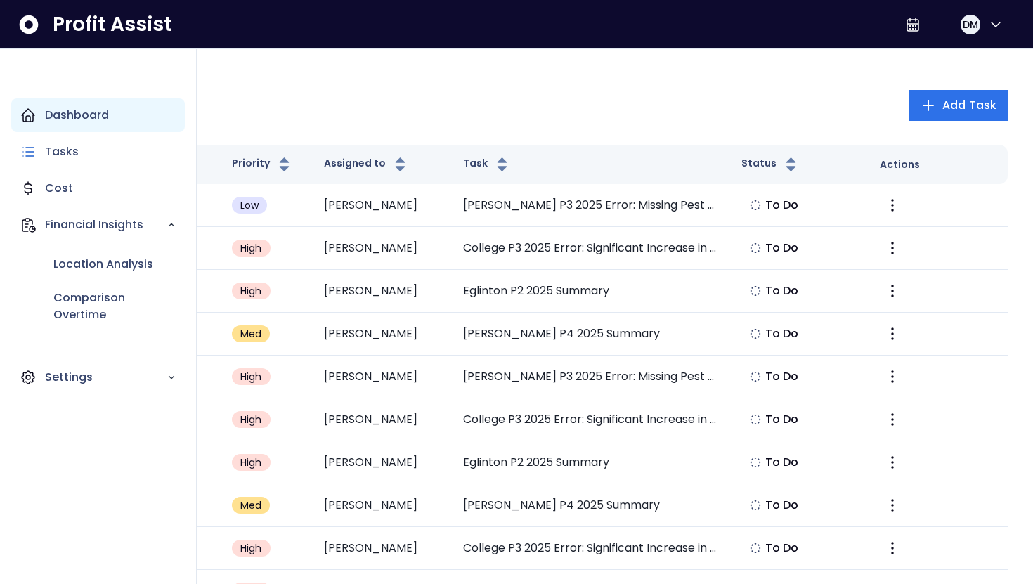
click at [56, 105] on div "Dashboard" at bounding box center [98, 115] width 174 height 34
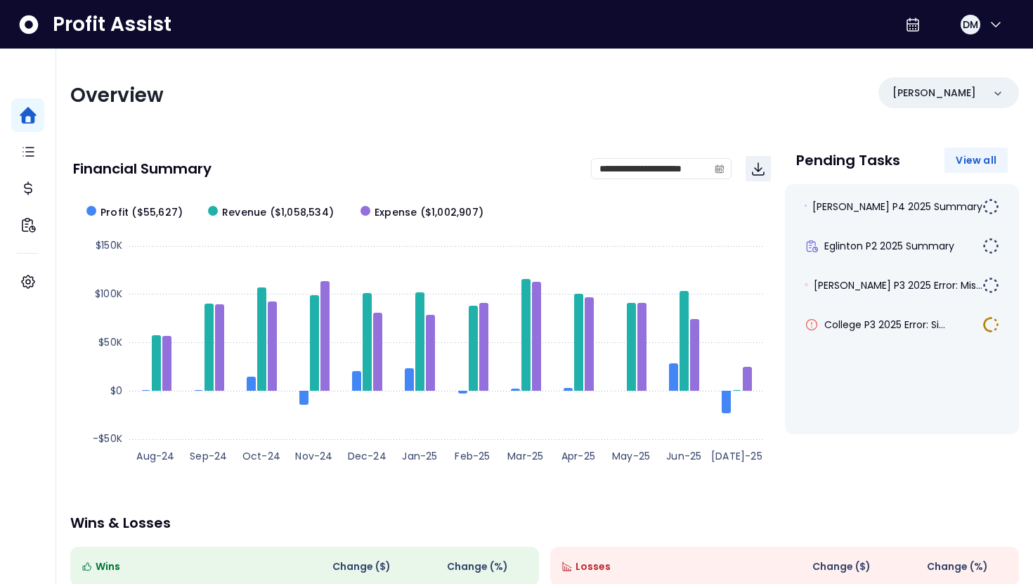
click at [978, 164] on span "View all" at bounding box center [976, 160] width 41 height 14
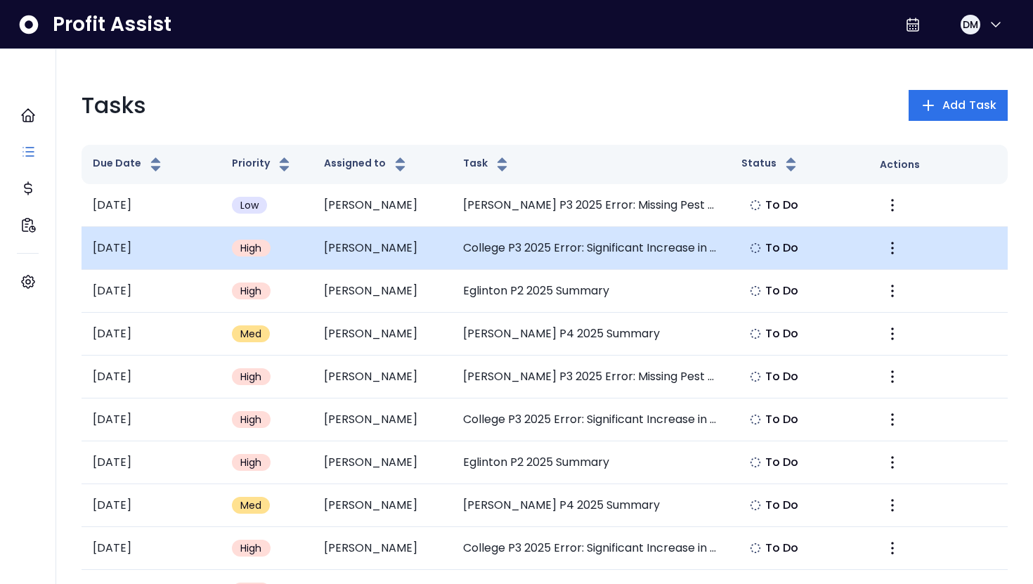
click at [380, 250] on td "Justin" at bounding box center [382, 248] width 139 height 43
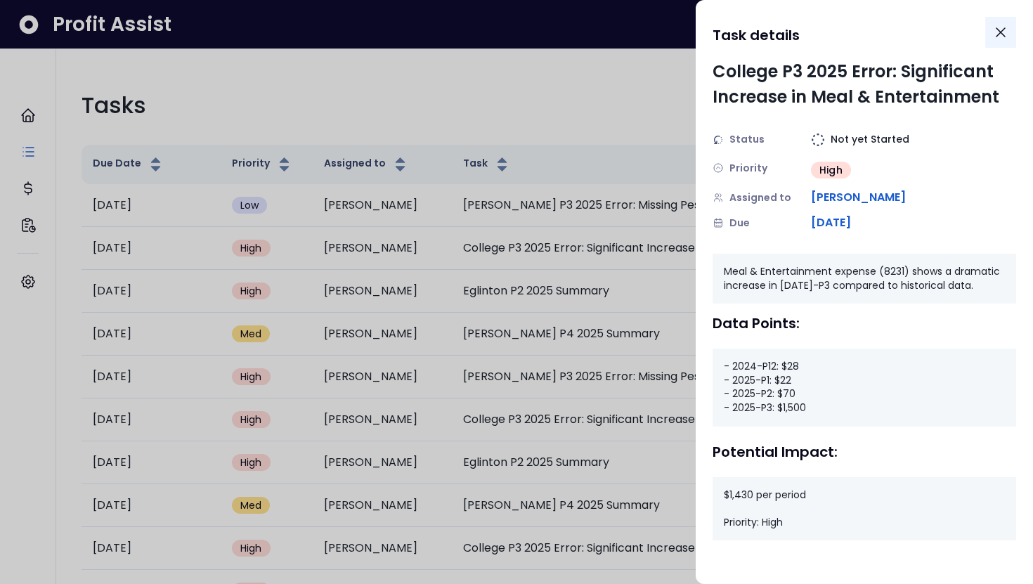
click at [1002, 32] on icon "Close" at bounding box center [1001, 32] width 17 height 17
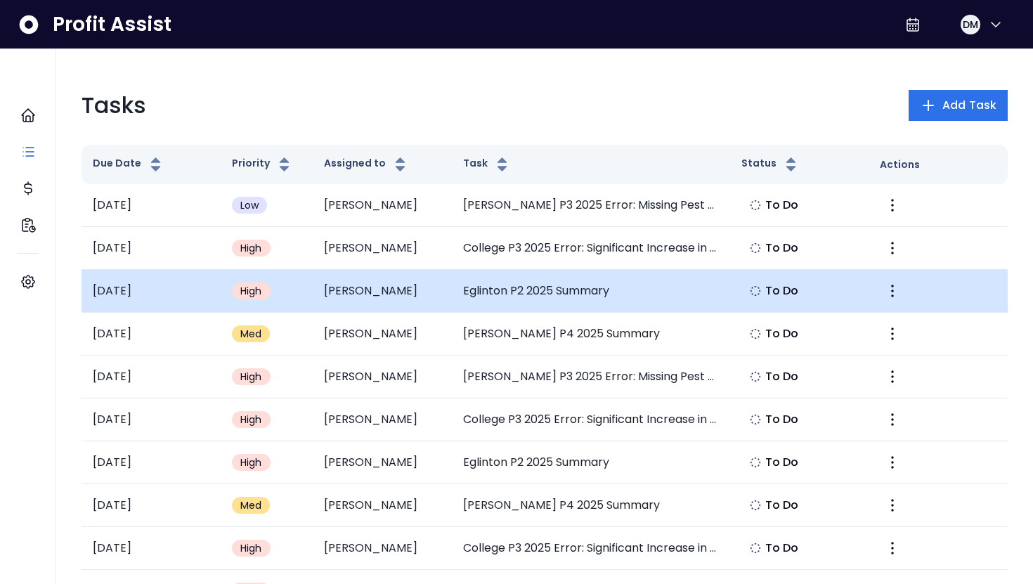
click at [402, 284] on td "Justin" at bounding box center [382, 291] width 139 height 43
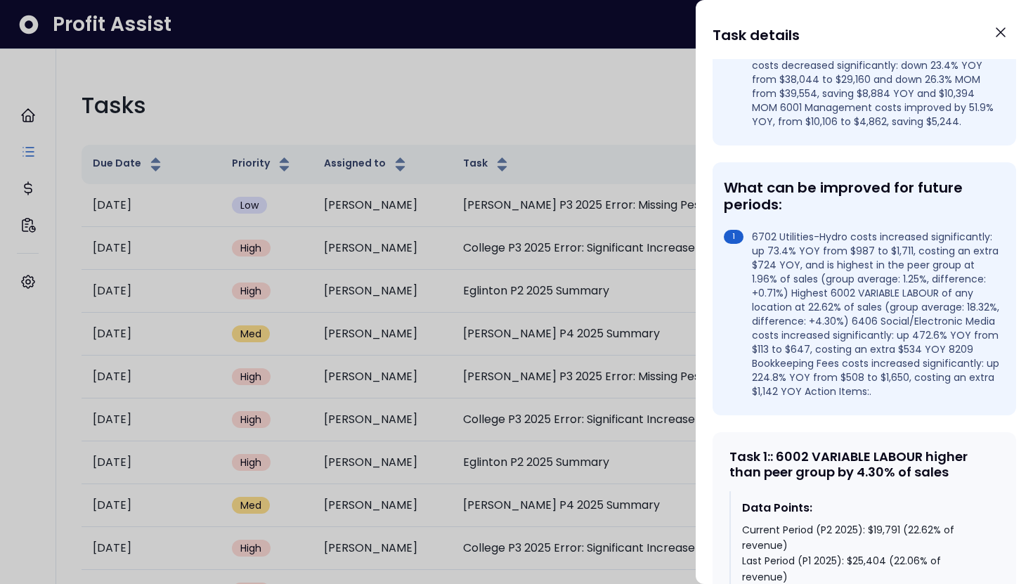
scroll to position [409, 0]
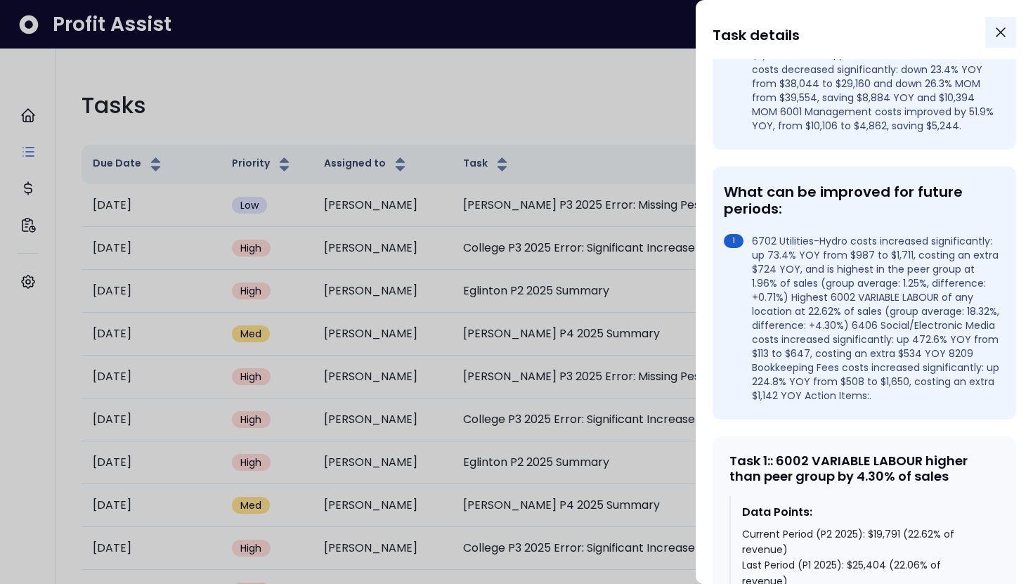
click at [1001, 39] on icon "Close" at bounding box center [1001, 32] width 17 height 17
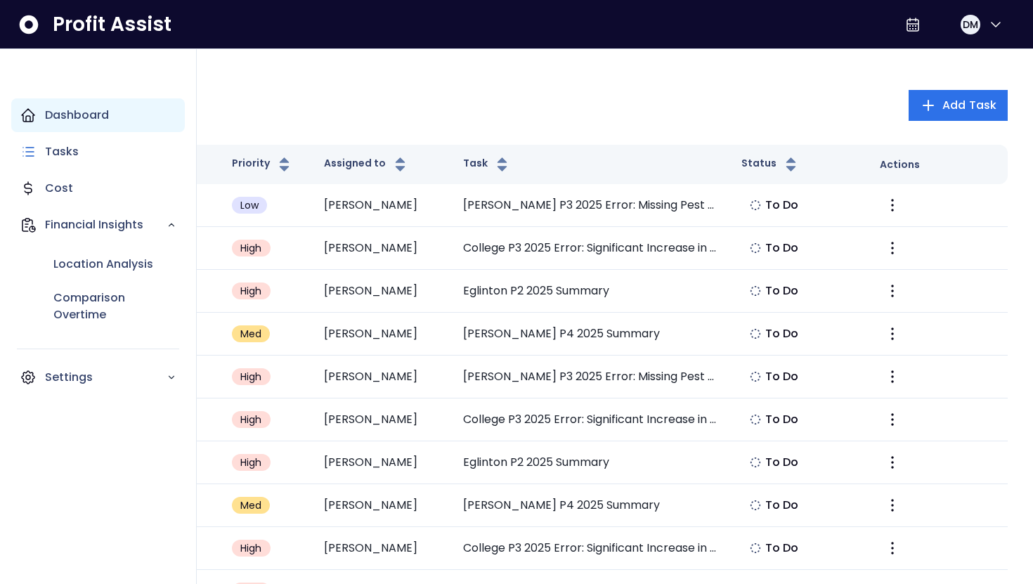
click at [11, 119] on div "Dashboard" at bounding box center [98, 115] width 174 height 34
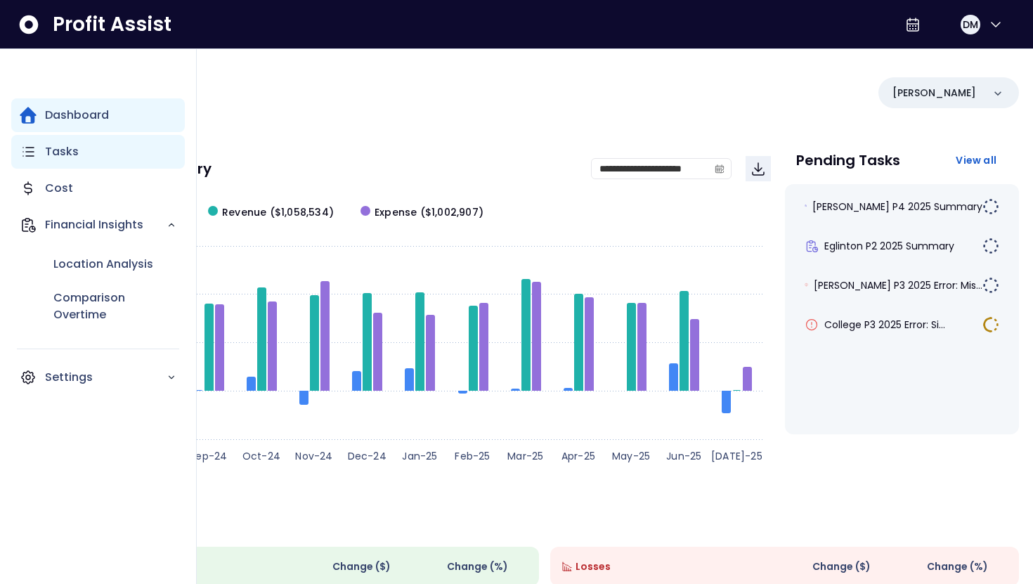
click at [56, 154] on p "Tasks" at bounding box center [62, 151] width 34 height 17
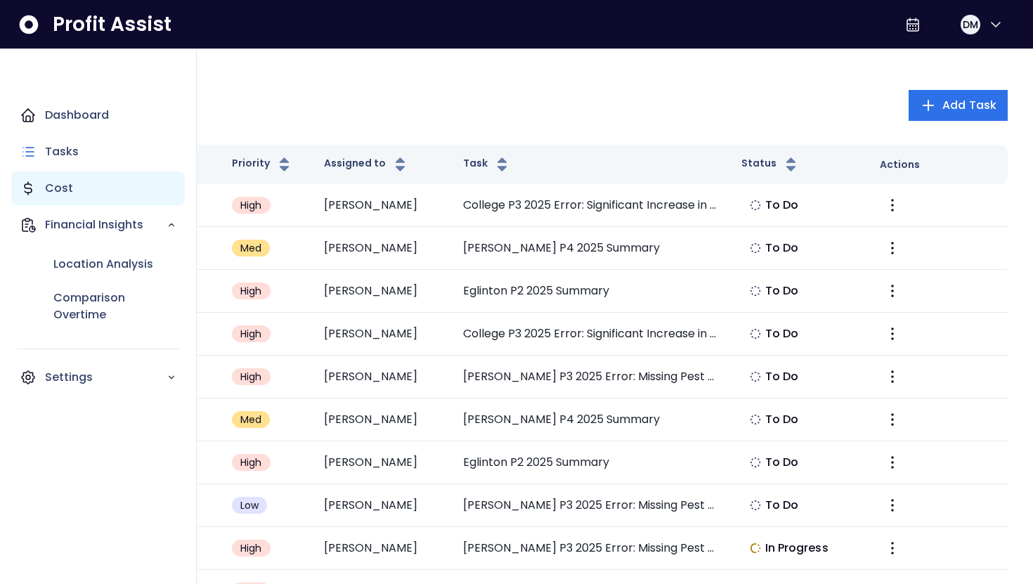
click at [57, 197] on div "Cost" at bounding box center [98, 189] width 174 height 34
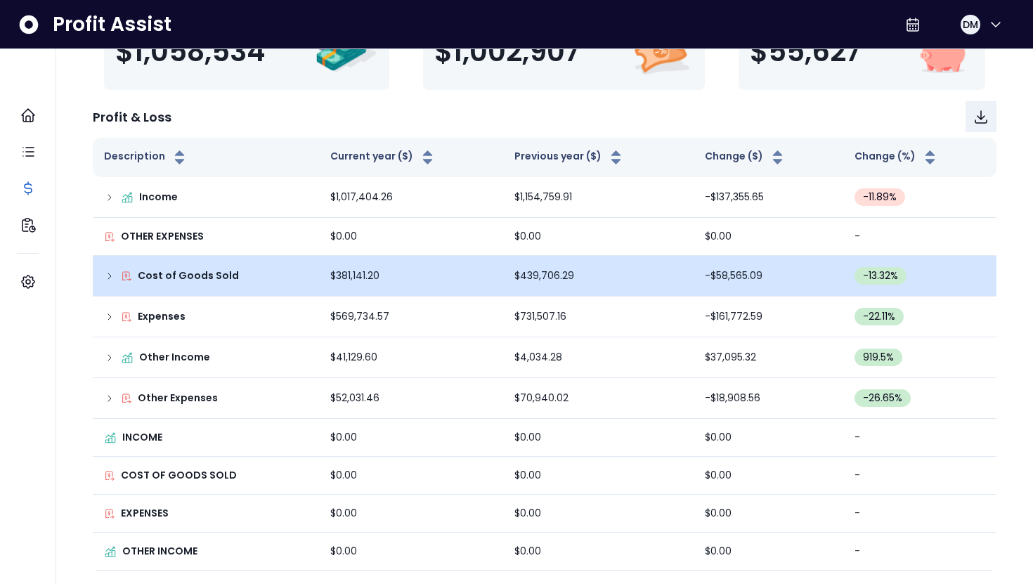
scroll to position [133, 0]
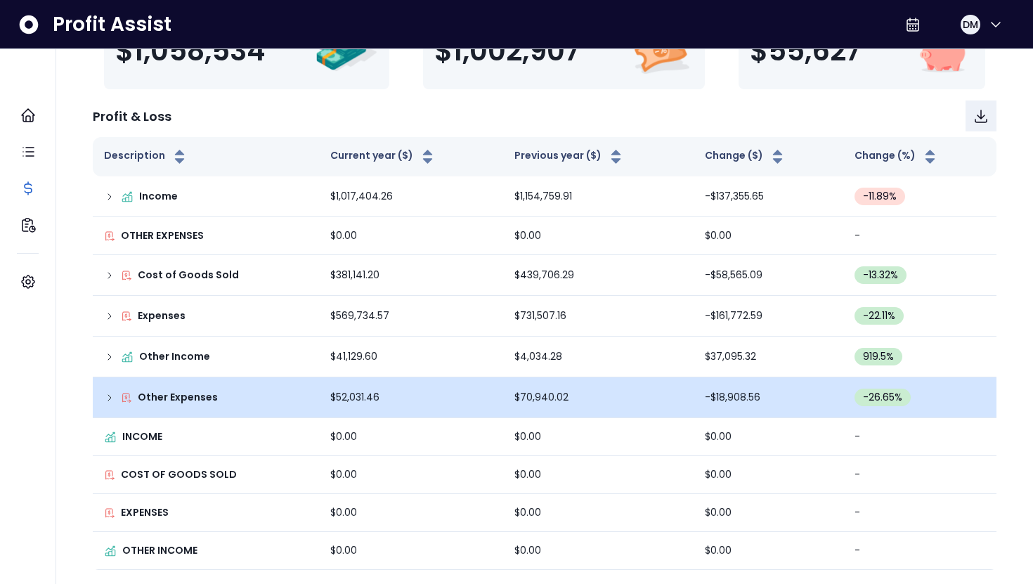
click at [216, 402] on div "Other Expenses" at bounding box center [206, 397] width 204 height 15
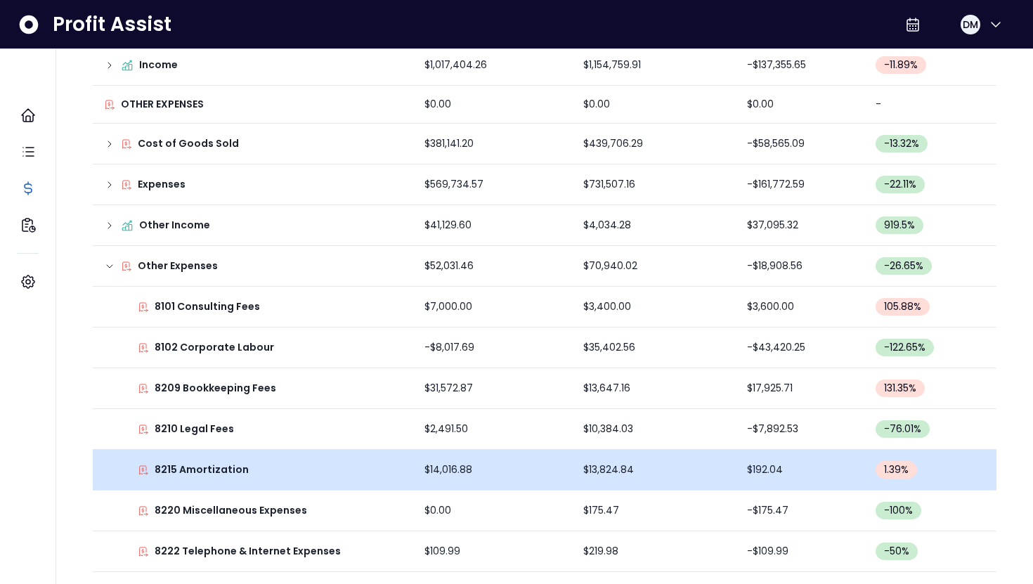
scroll to position [0, 0]
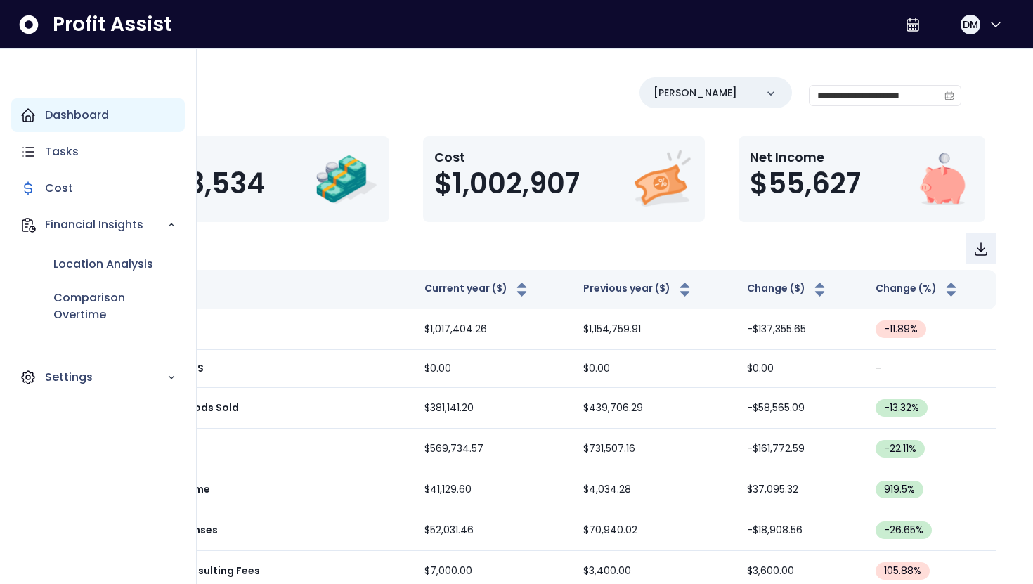
click at [91, 124] on div "Dashboard" at bounding box center [98, 115] width 174 height 34
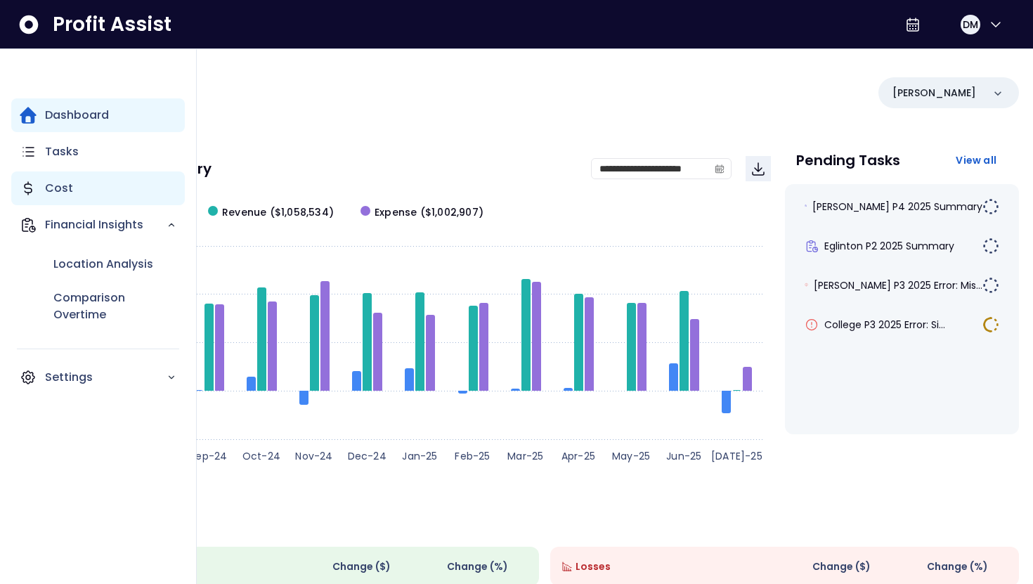
click at [98, 197] on div "Cost" at bounding box center [98, 189] width 174 height 34
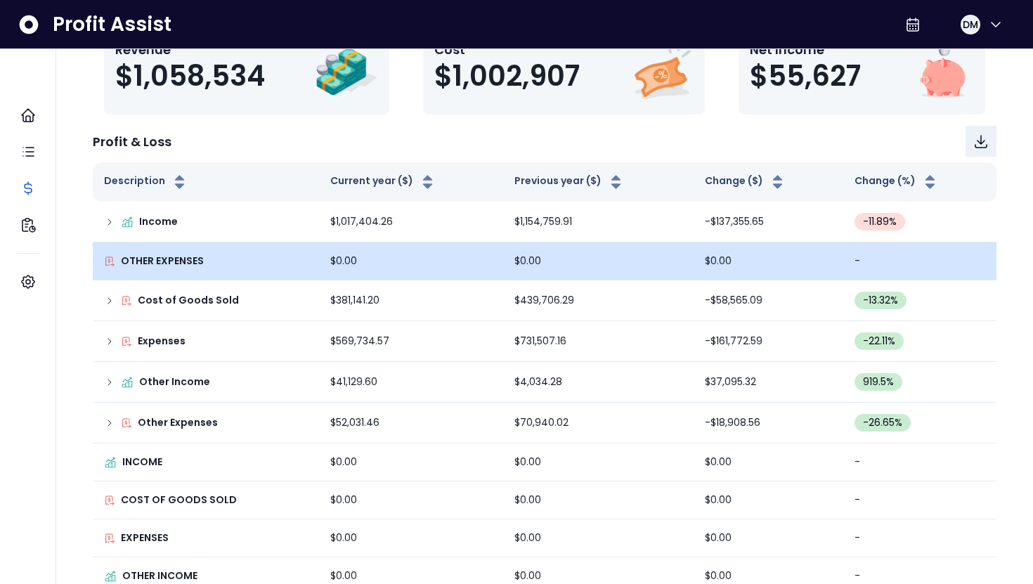
scroll to position [133, 0]
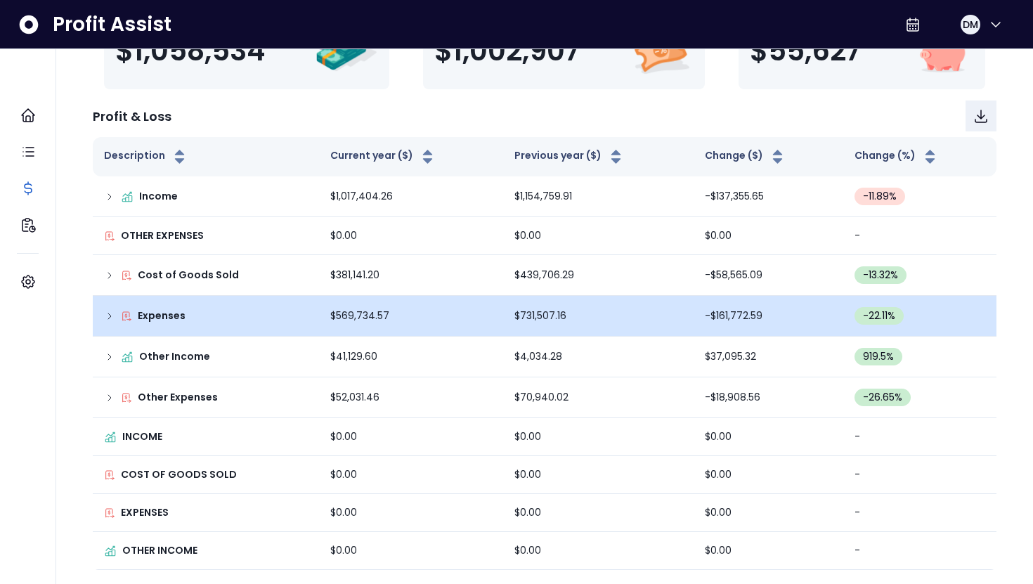
click at [232, 310] on div "Expenses" at bounding box center [206, 316] width 204 height 15
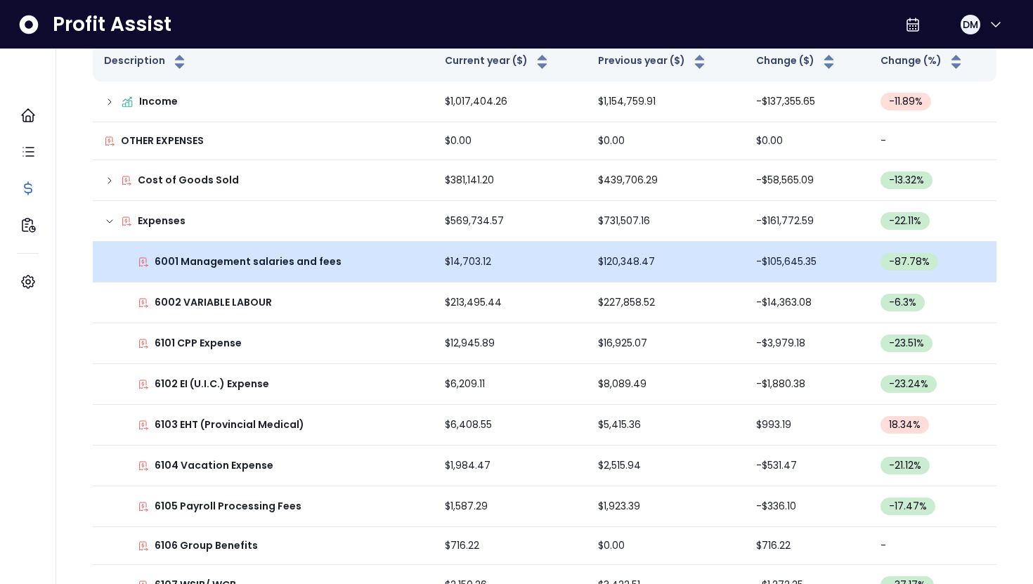
scroll to position [223, 0]
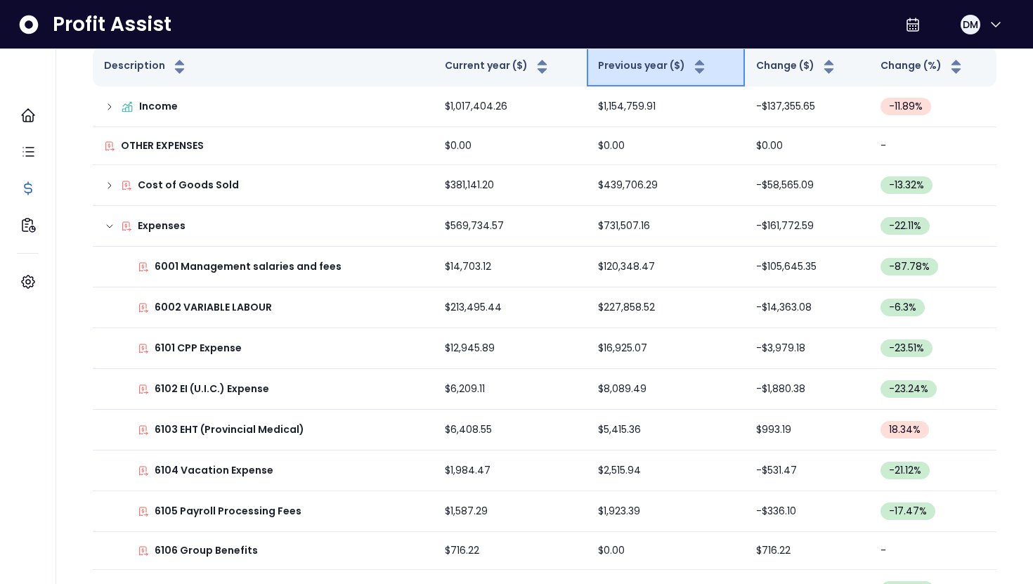
click at [632, 73] on button "Previous year ($)" at bounding box center [653, 66] width 110 height 17
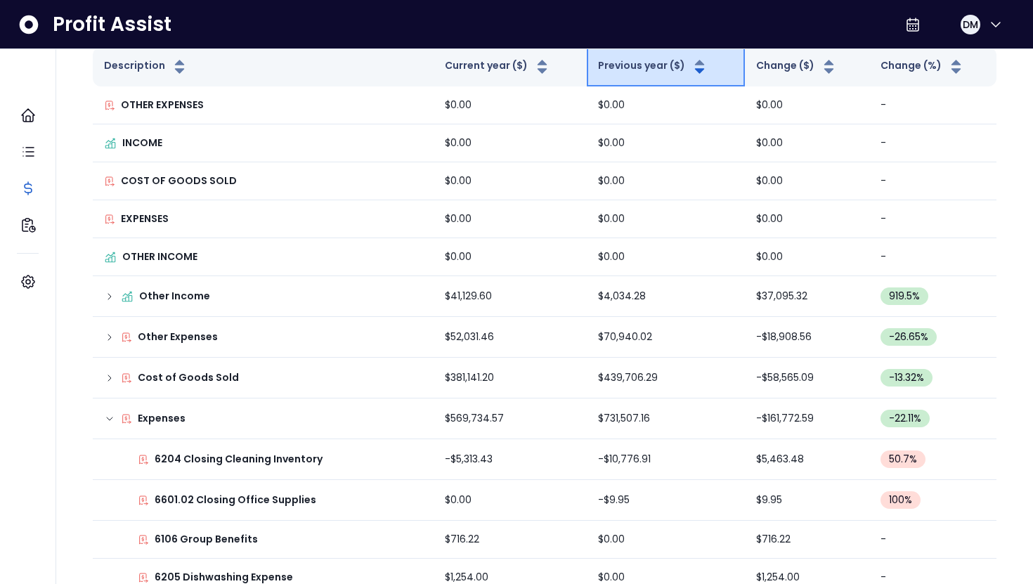
click at [632, 73] on button "Previous year ($)" at bounding box center [653, 66] width 110 height 17
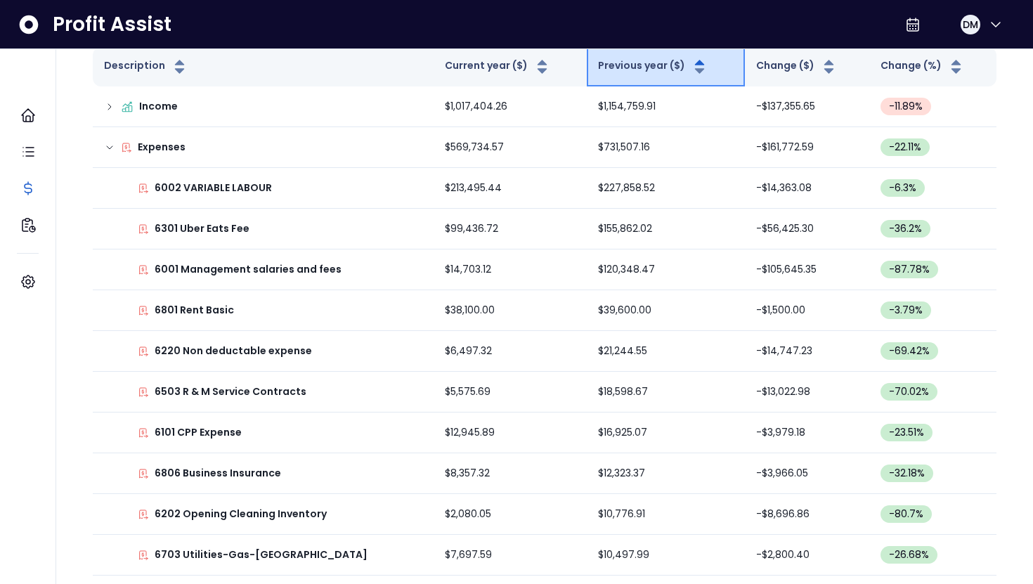
click at [632, 70] on button "Previous year ($)" at bounding box center [653, 66] width 110 height 17
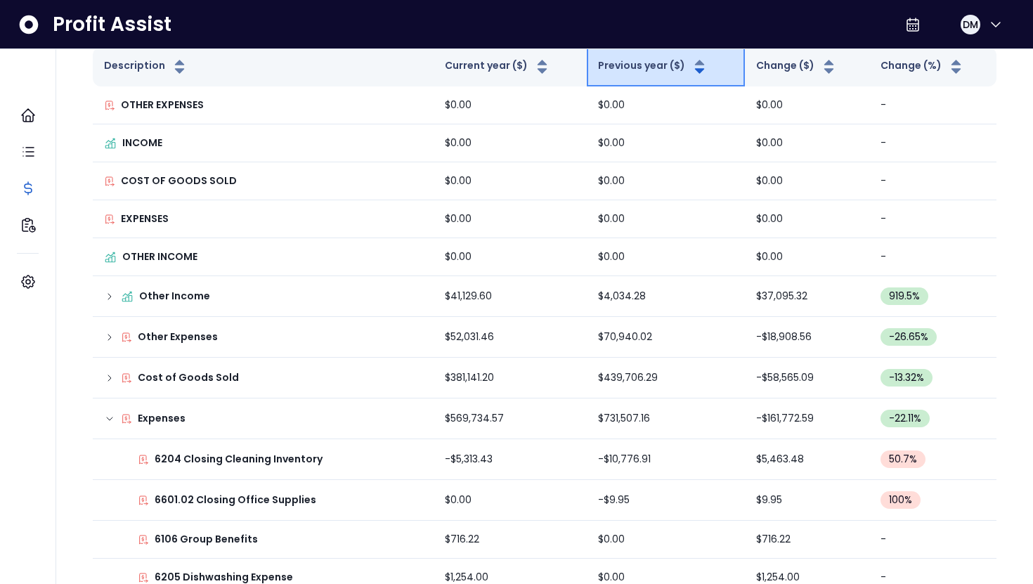
click at [632, 70] on button "Previous year ($)" at bounding box center [653, 66] width 110 height 17
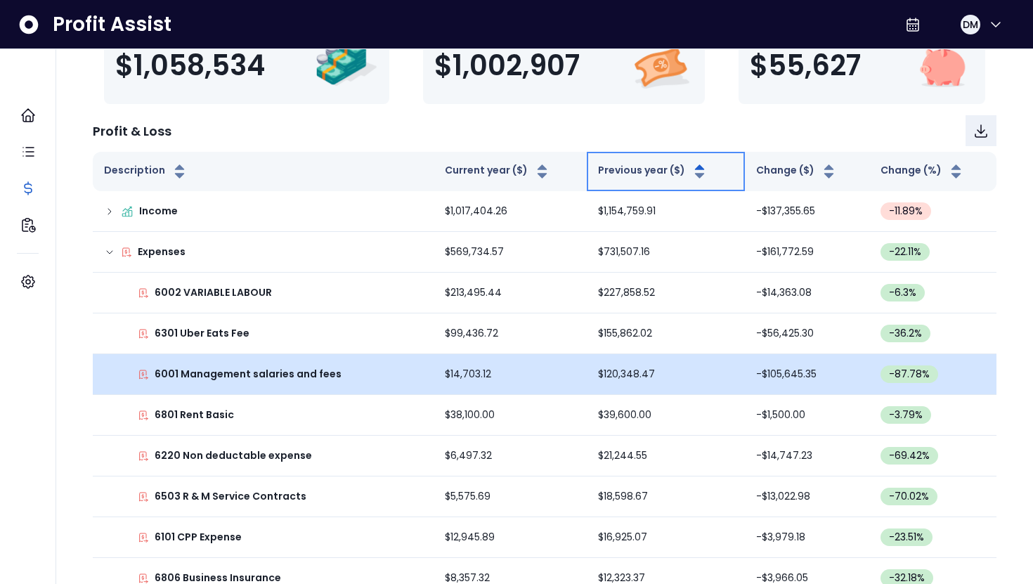
scroll to position [117, 0]
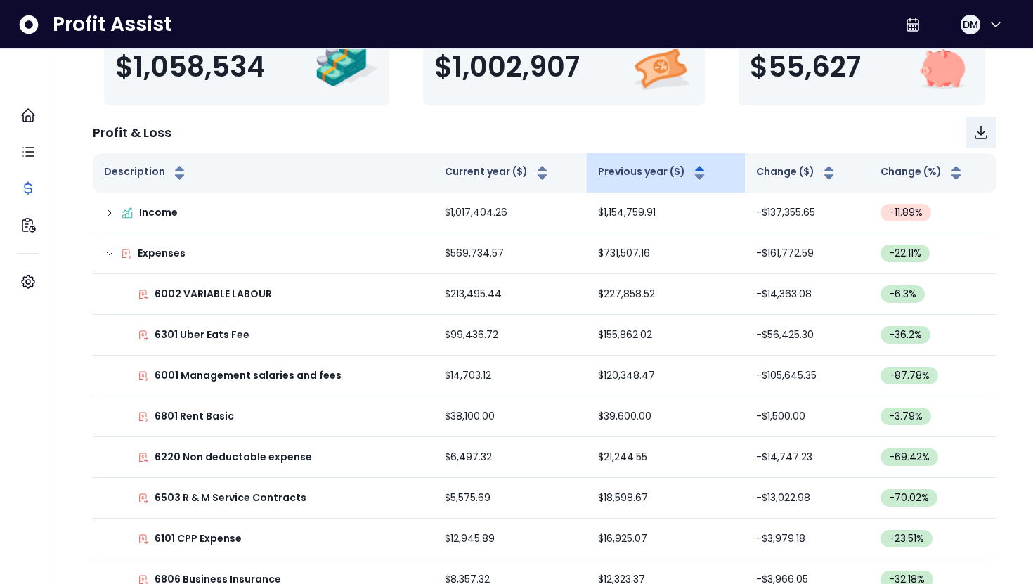
click at [640, 183] on th "Previous year ($)" at bounding box center [666, 172] width 158 height 39
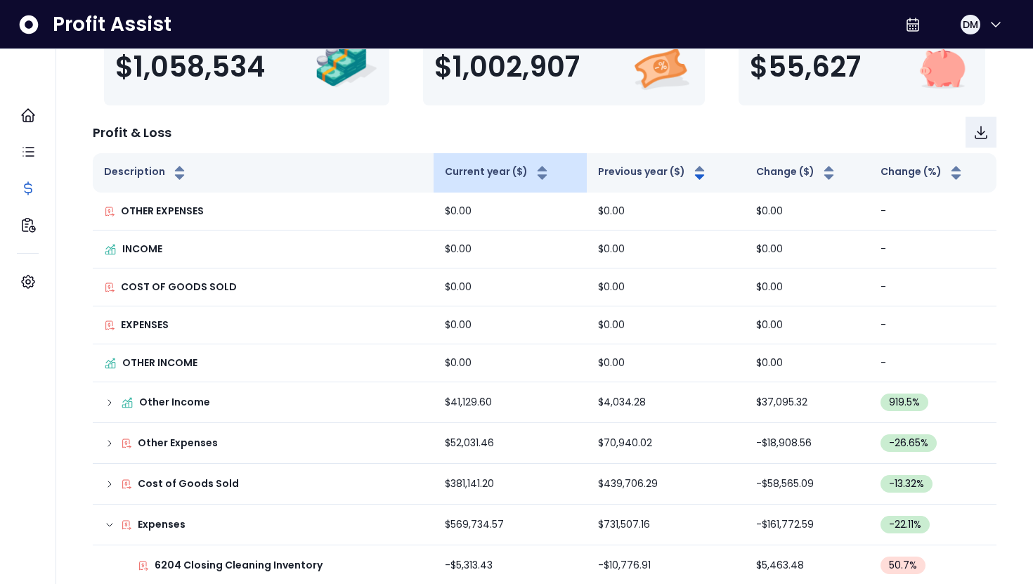
click at [476, 158] on th "Current year ($)" at bounding box center [510, 172] width 153 height 39
click at [463, 179] on button "Current year ($)" at bounding box center [498, 172] width 106 height 17
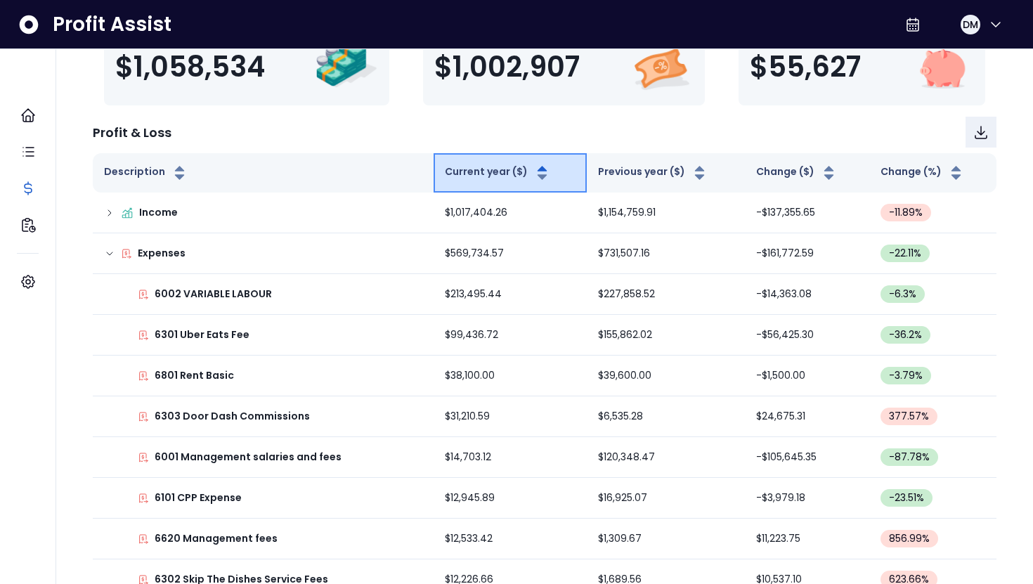
click at [463, 179] on button "Current year ($)" at bounding box center [498, 172] width 106 height 17
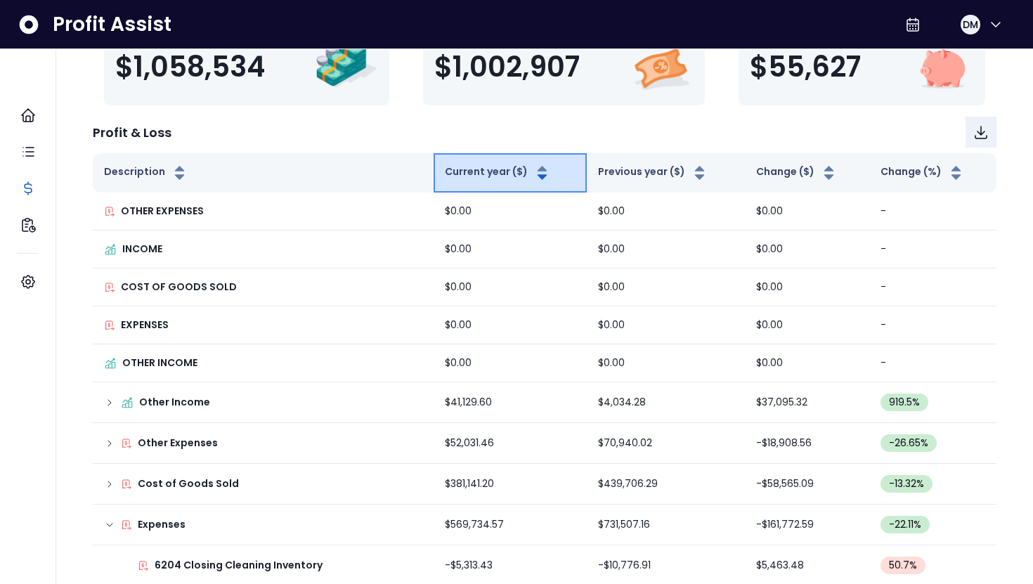
click at [463, 179] on button "Current year ($)" at bounding box center [498, 172] width 106 height 17
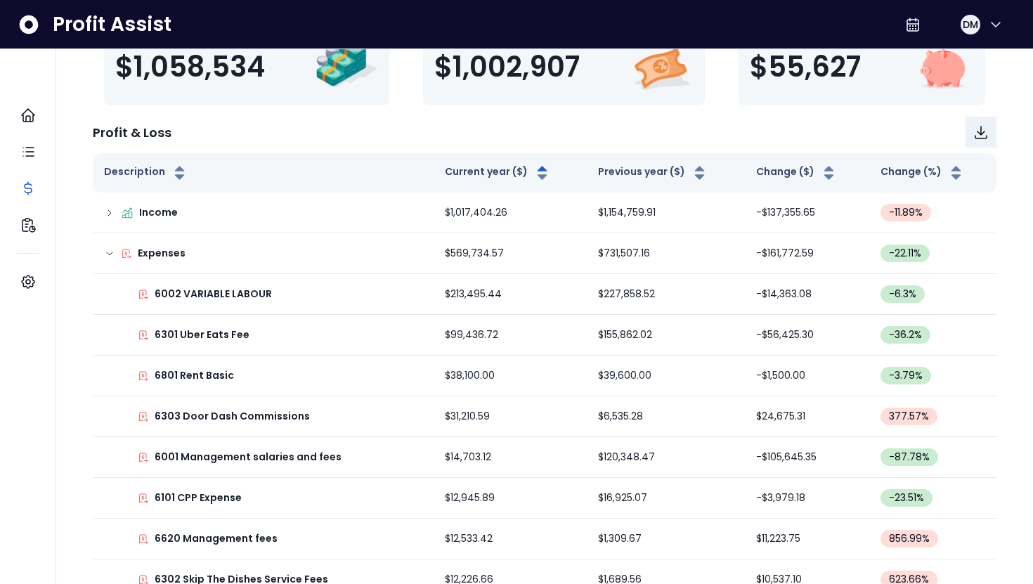
click at [32, 18] on icon at bounding box center [29, 24] width 19 height 19
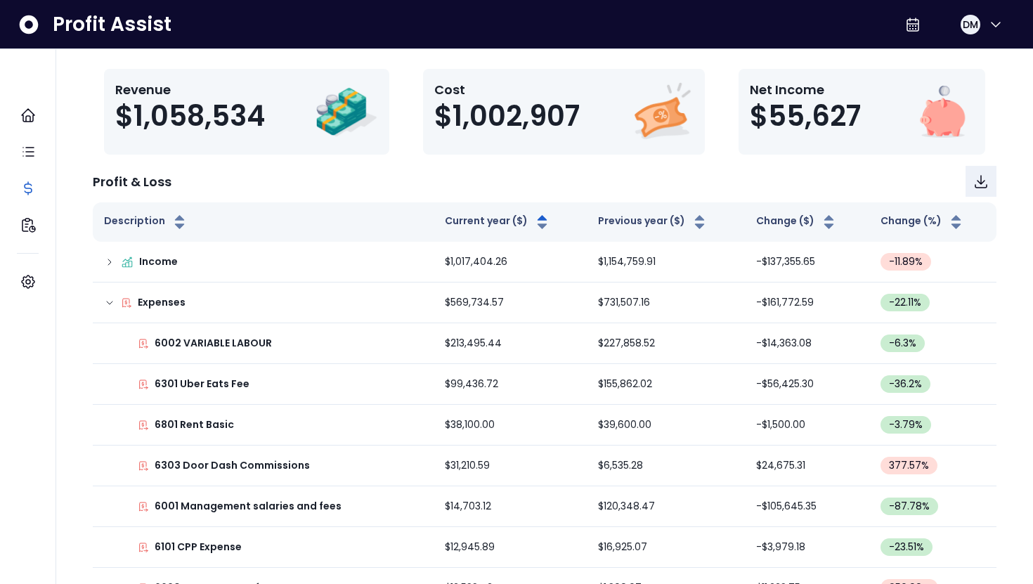
scroll to position [0, 0]
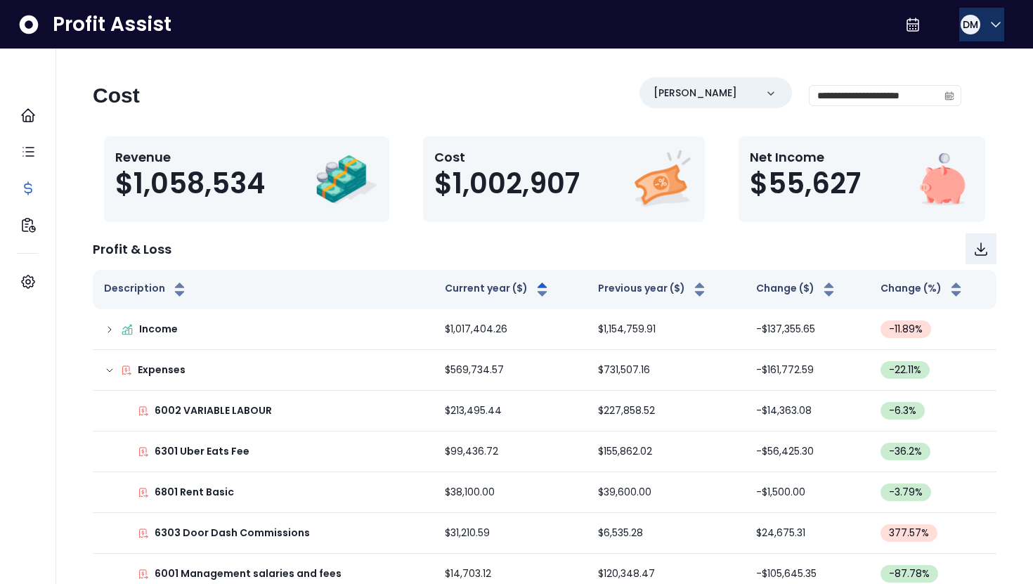
click at [988, 13] on button "DM" at bounding box center [981, 25] width 45 height 34
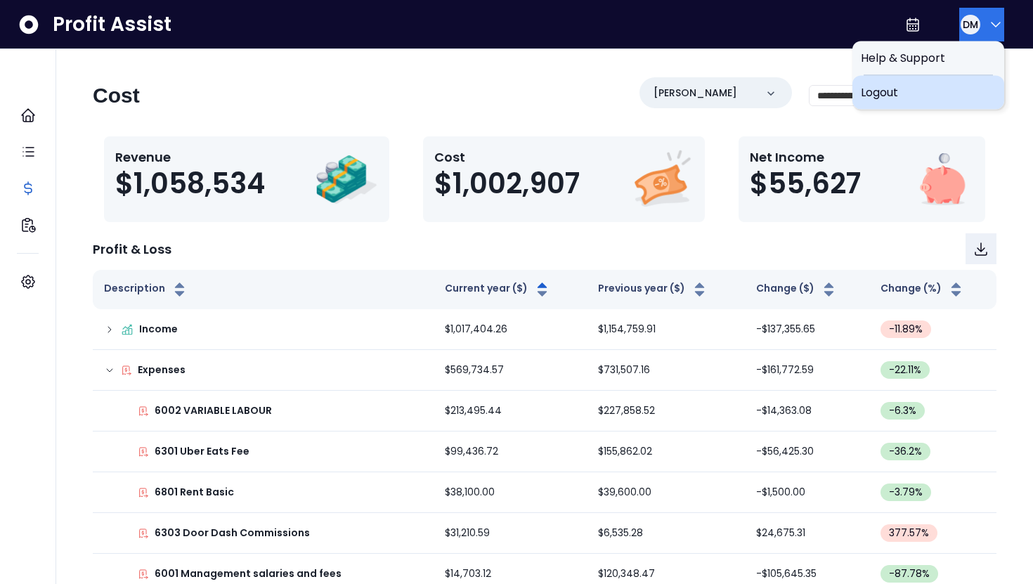
click at [918, 87] on span "Logout" at bounding box center [928, 92] width 135 height 17
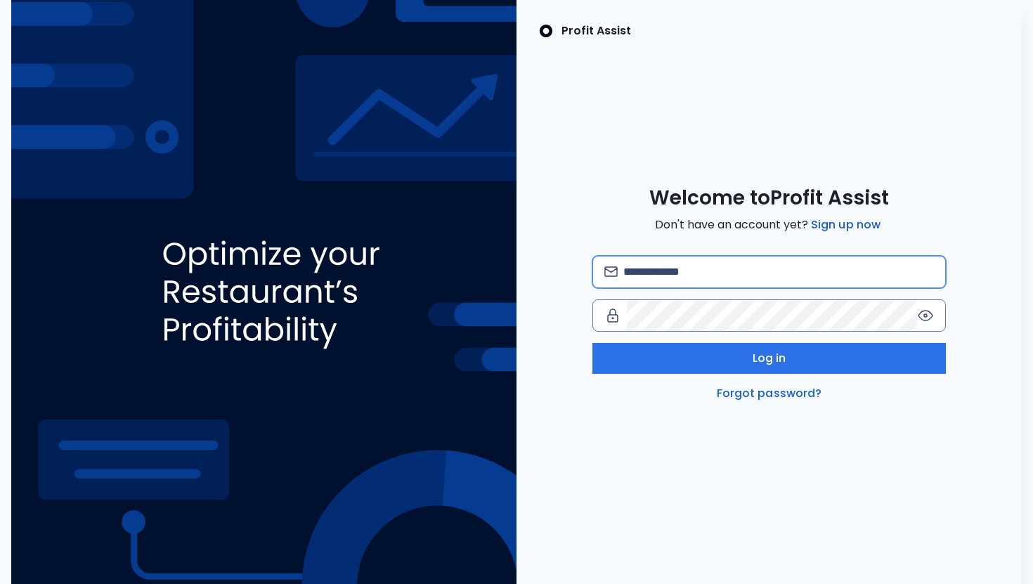
click at [716, 269] on input "email" at bounding box center [778, 272] width 311 height 31
type input "**********"
